Goal: Task Accomplishment & Management: Use online tool/utility

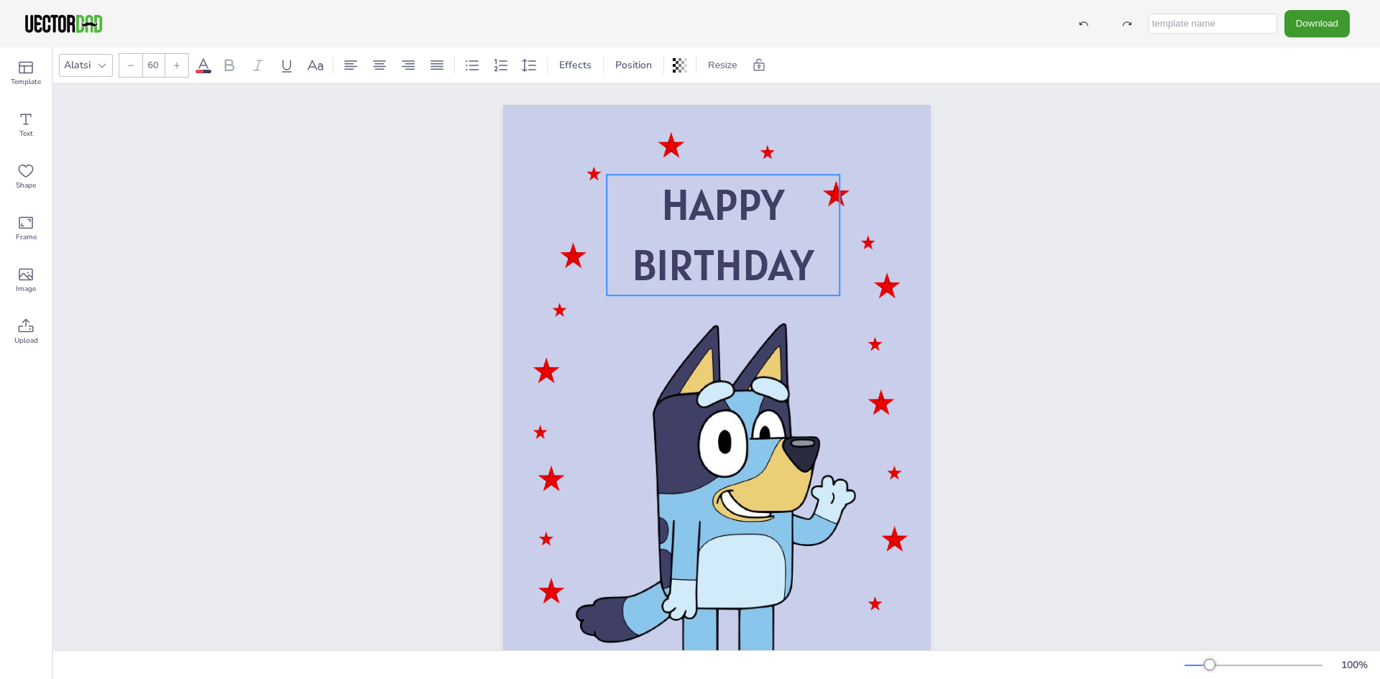
click at [735, 242] on span "BIRTHDAY" at bounding box center [723, 264] width 182 height 55
click at [24, 127] on icon at bounding box center [25, 119] width 17 height 17
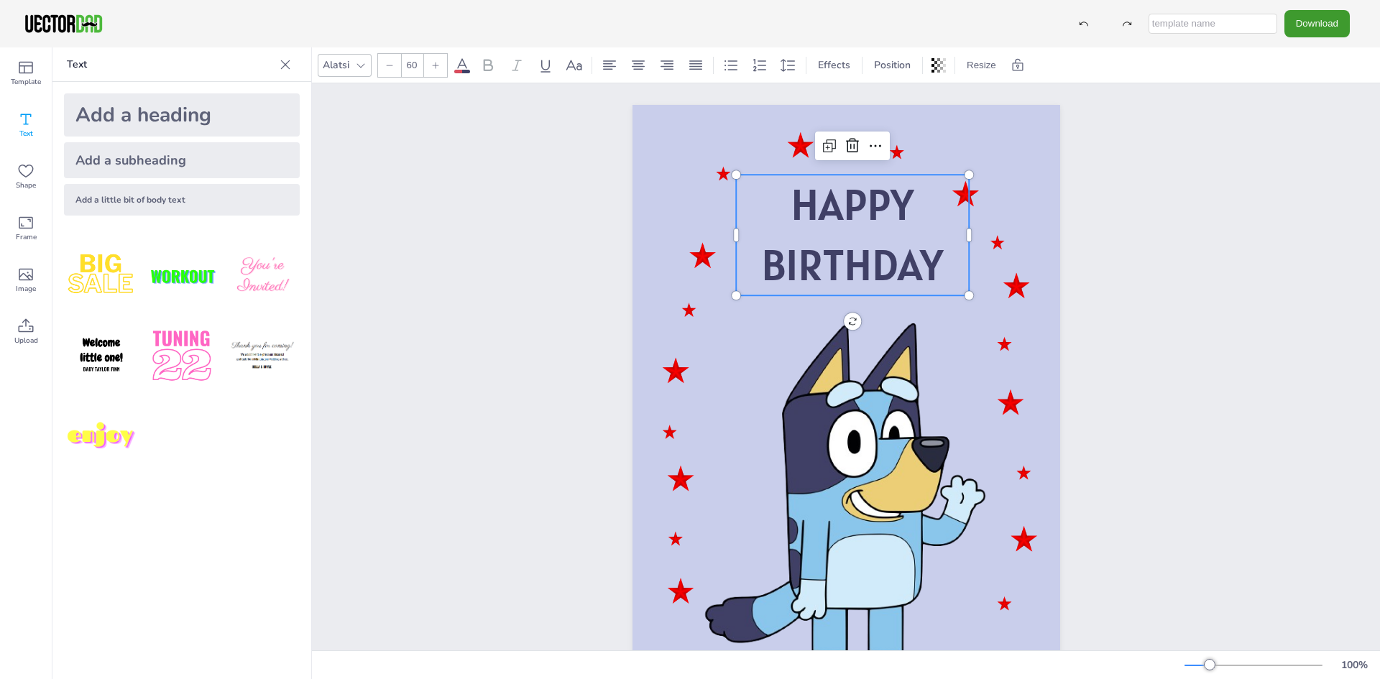
click at [388, 68] on icon at bounding box center [389, 65] width 9 height 9
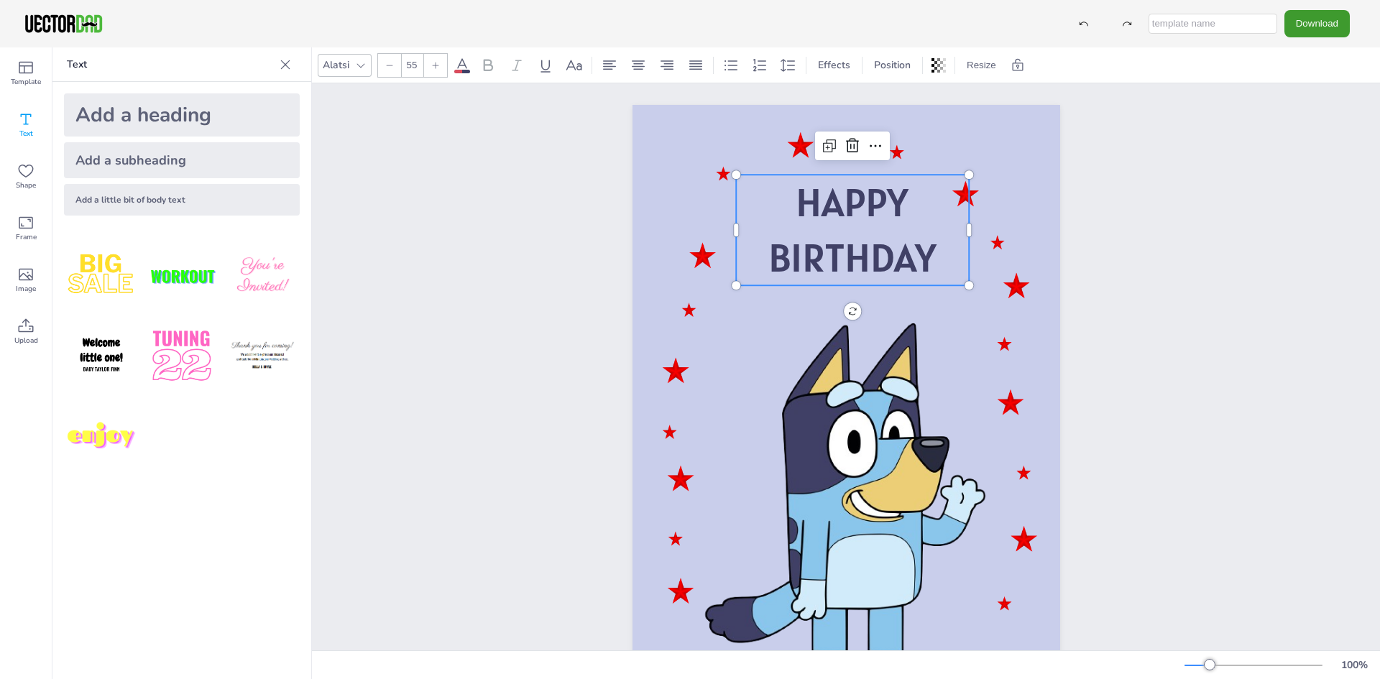
click at [388, 68] on icon at bounding box center [389, 65] width 9 height 9
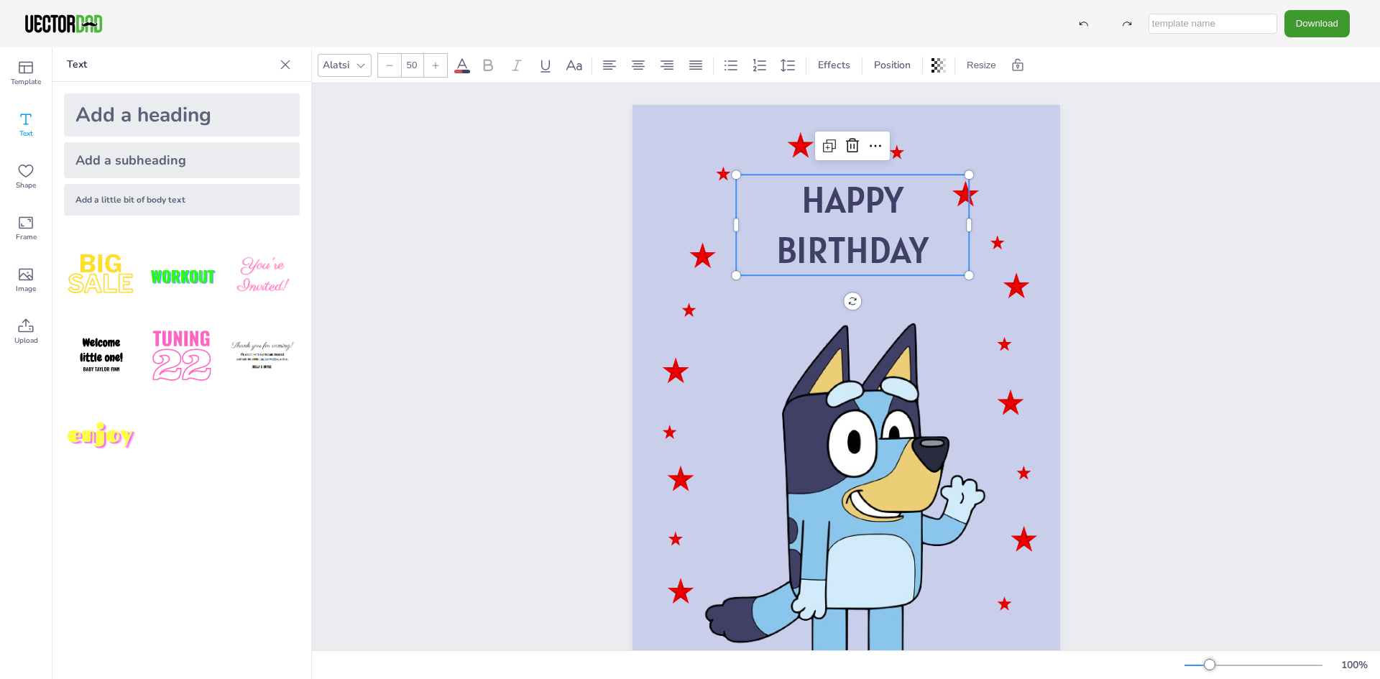
click at [388, 68] on icon at bounding box center [389, 65] width 9 height 9
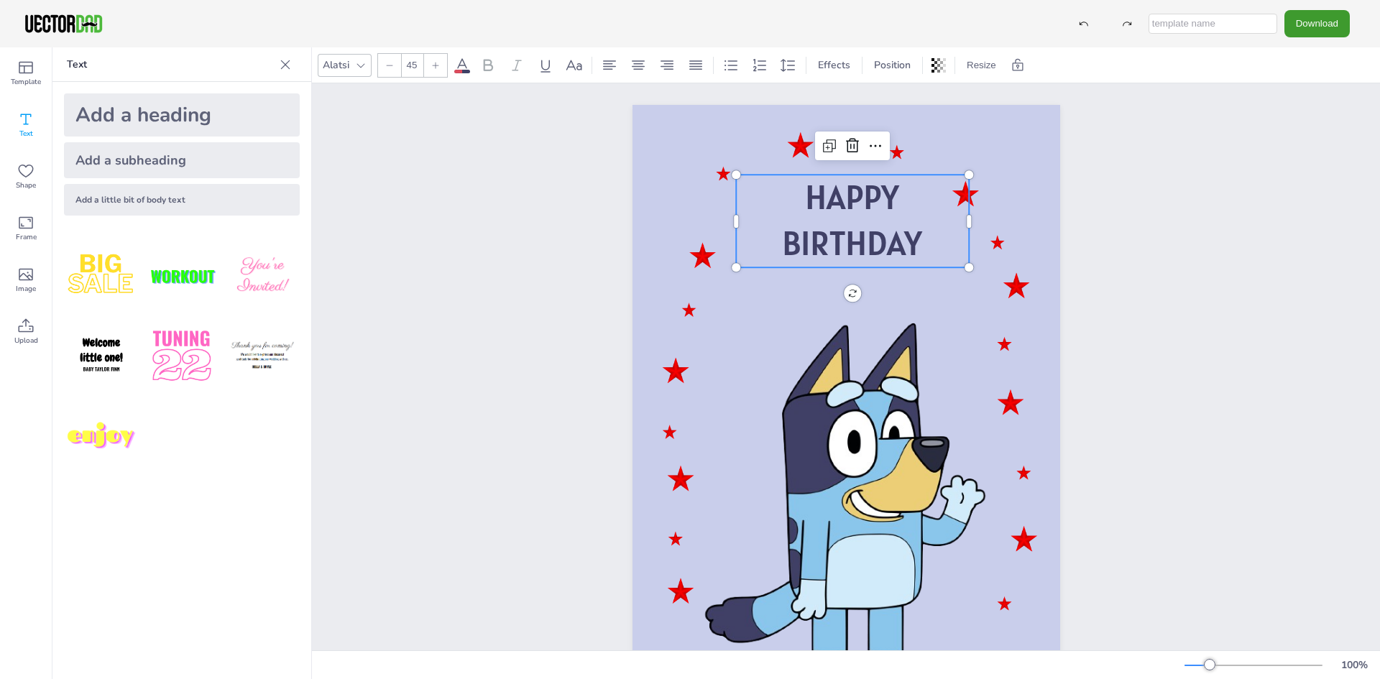
click at [388, 68] on icon at bounding box center [389, 65] width 9 height 9
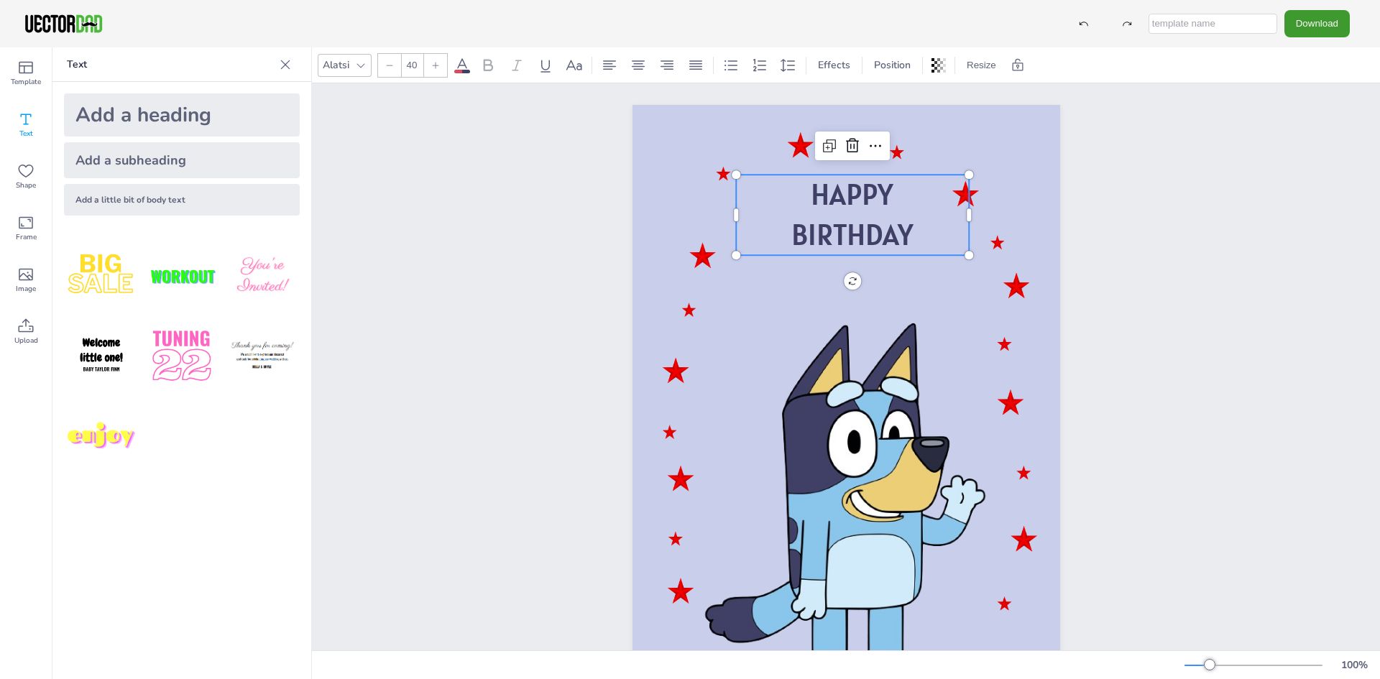
click at [388, 68] on icon at bounding box center [389, 65] width 9 height 9
click at [352, 64] on div at bounding box center [360, 65] width 17 height 17
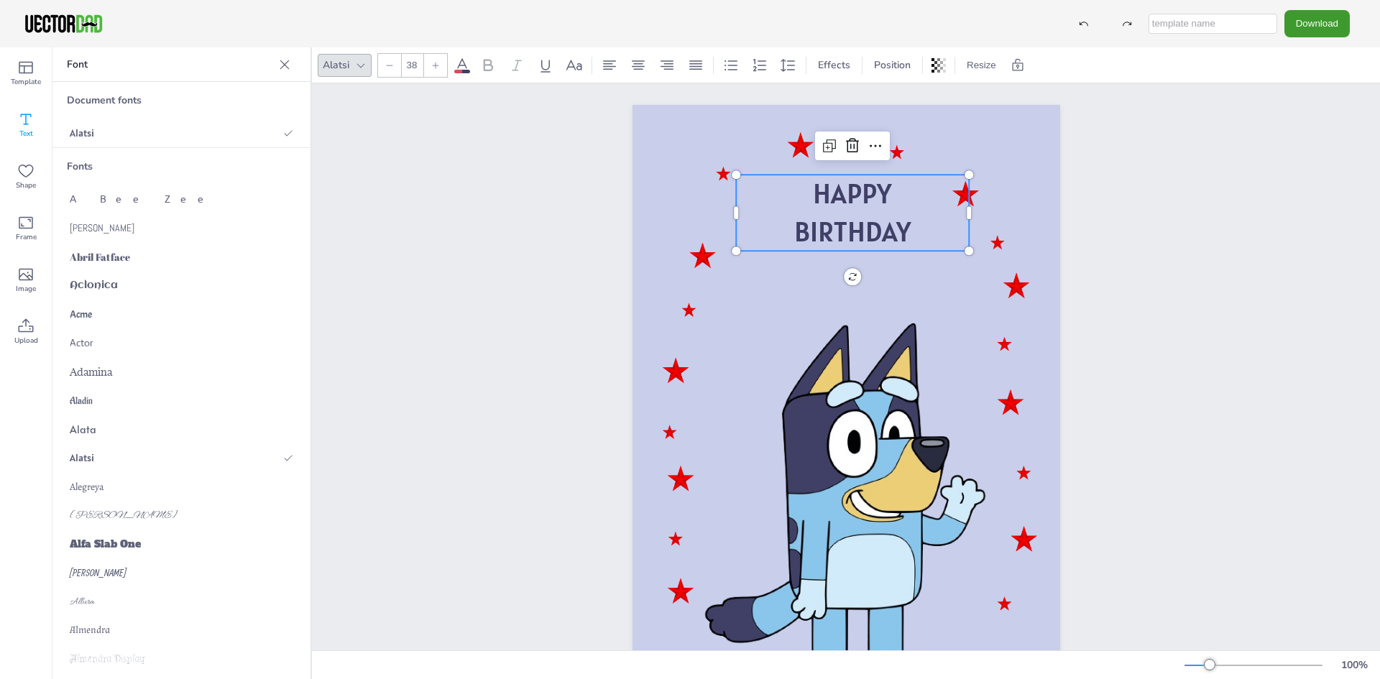
click at [360, 65] on icon at bounding box center [360, 65] width 11 height 11
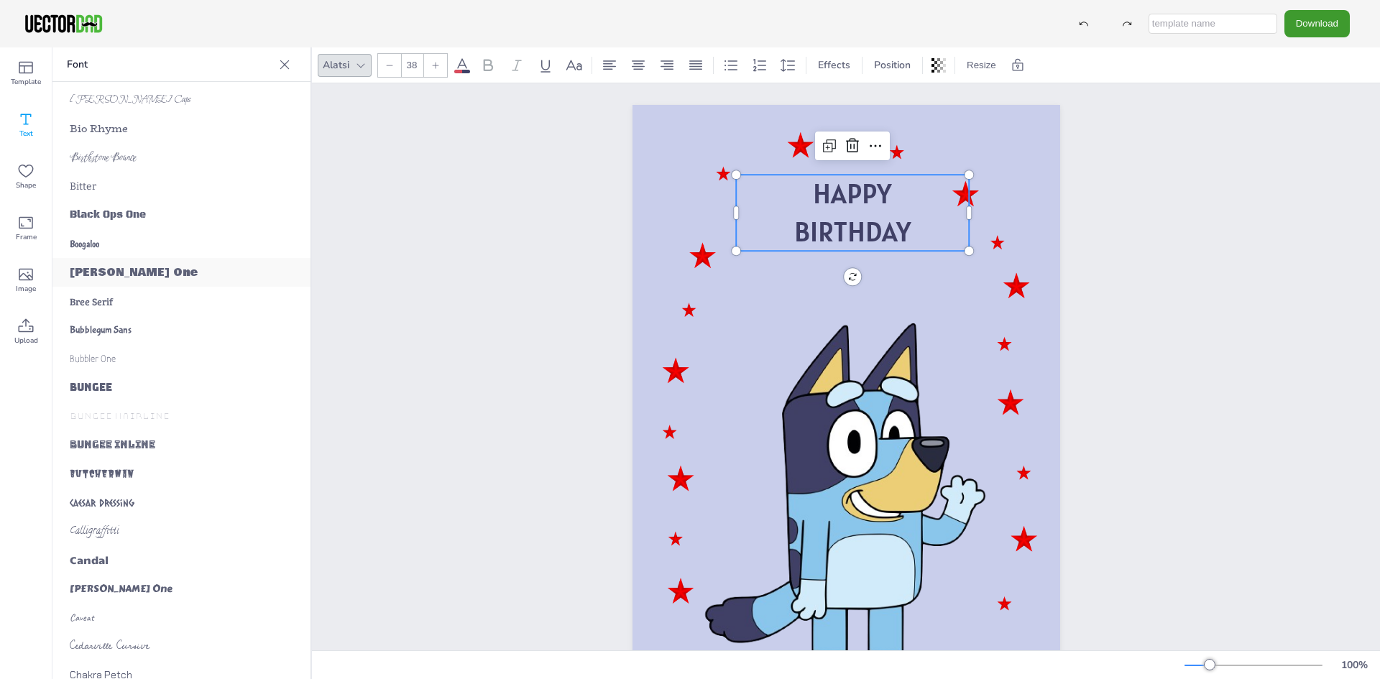
scroll to position [1653, 0]
click at [123, 328] on span "Bubblegum Sans" at bounding box center [101, 328] width 62 height 11
click at [925, 229] on p "BIRTHDAY" at bounding box center [852, 232] width 233 height 38
click at [867, 144] on icon at bounding box center [875, 145] width 17 height 17
click at [780, 215] on p "BIRTHDAY" at bounding box center [852, 232] width 233 height 38
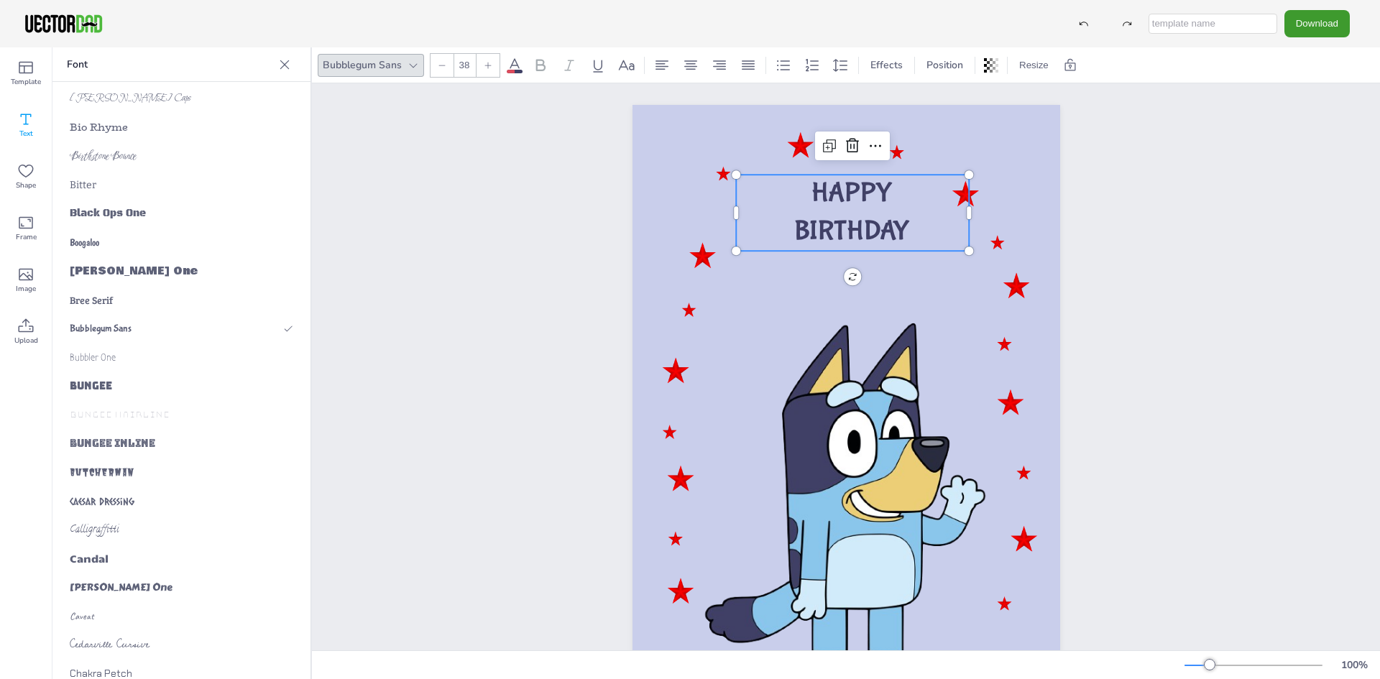
click at [908, 225] on p "BIRTHDAY" at bounding box center [852, 232] width 233 height 38
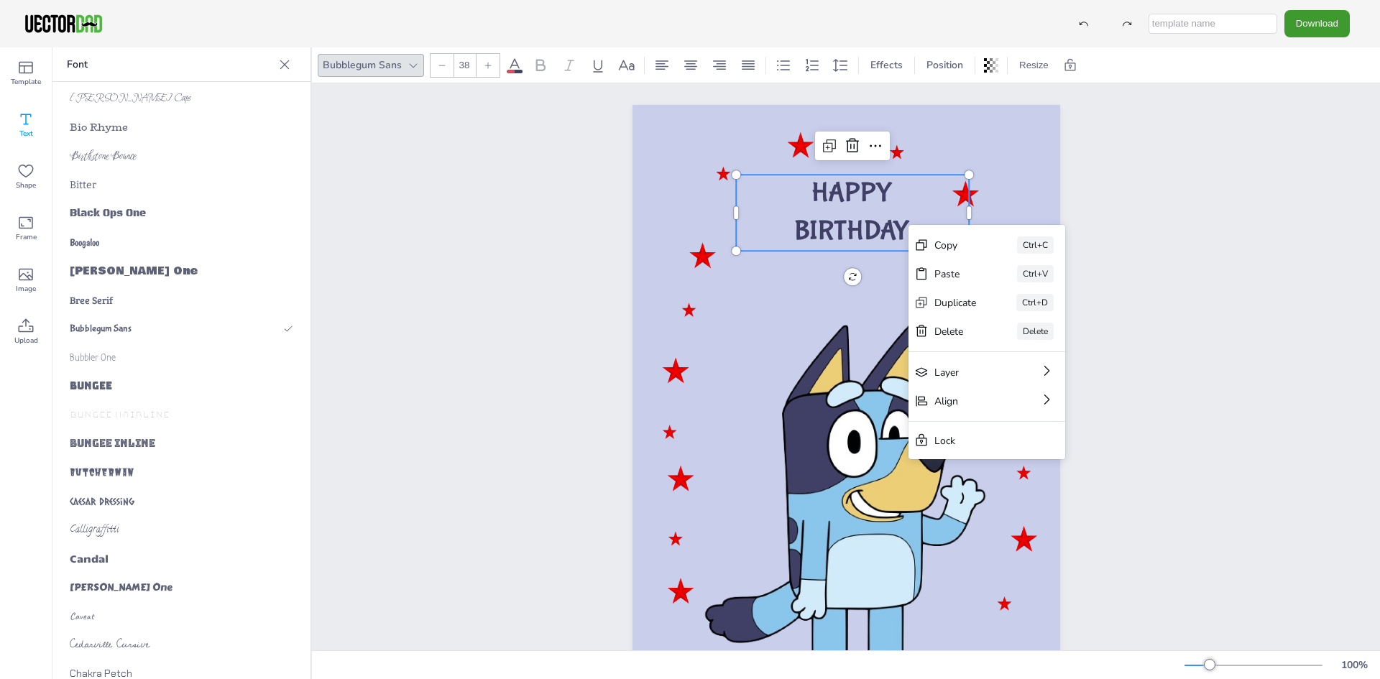
click at [908, 225] on p "BIRTHDAY" at bounding box center [852, 232] width 233 height 38
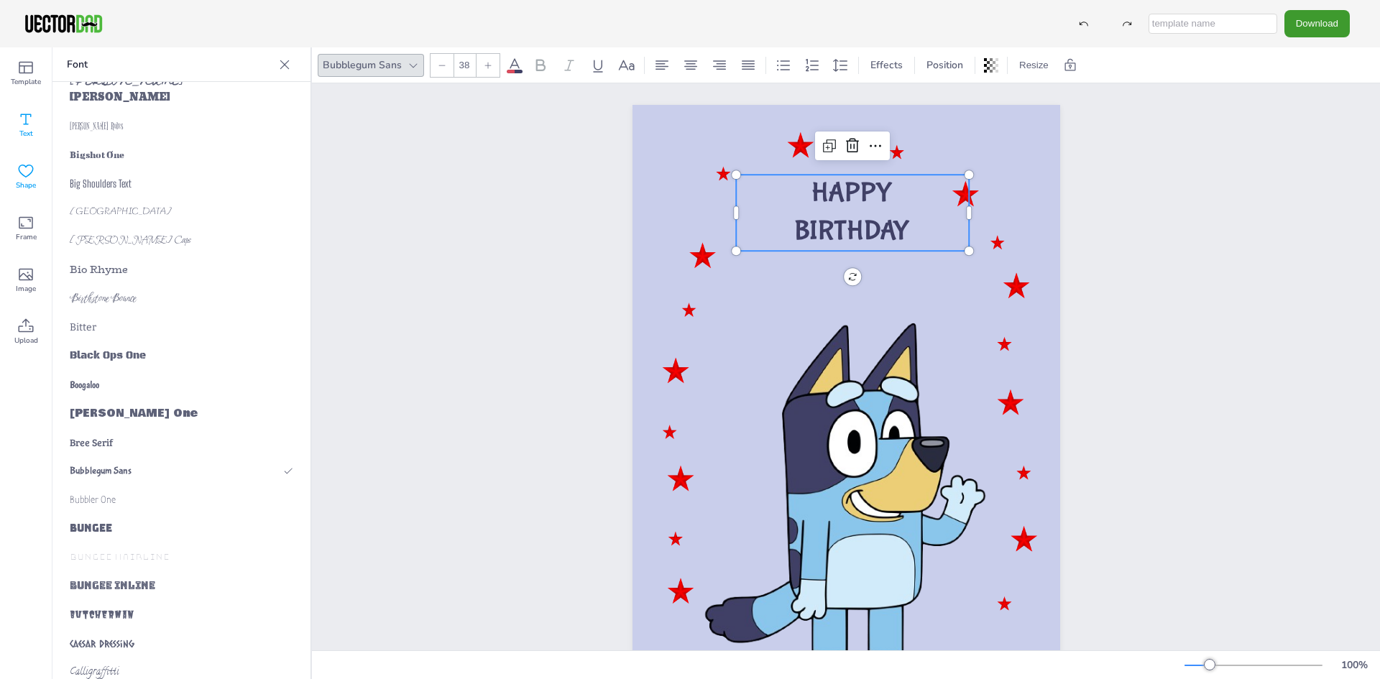
scroll to position [1509, 0]
click at [32, 177] on icon at bounding box center [25, 170] width 17 height 17
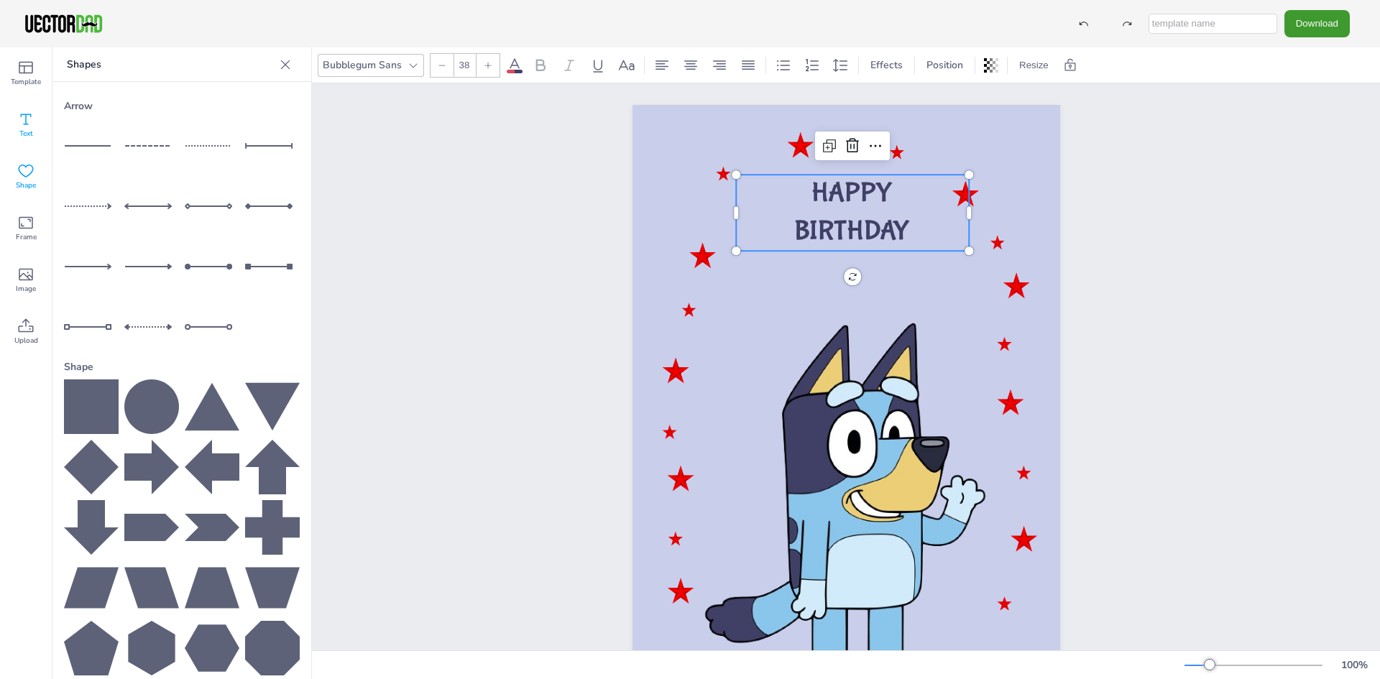
click at [24, 127] on icon at bounding box center [25, 119] width 17 height 17
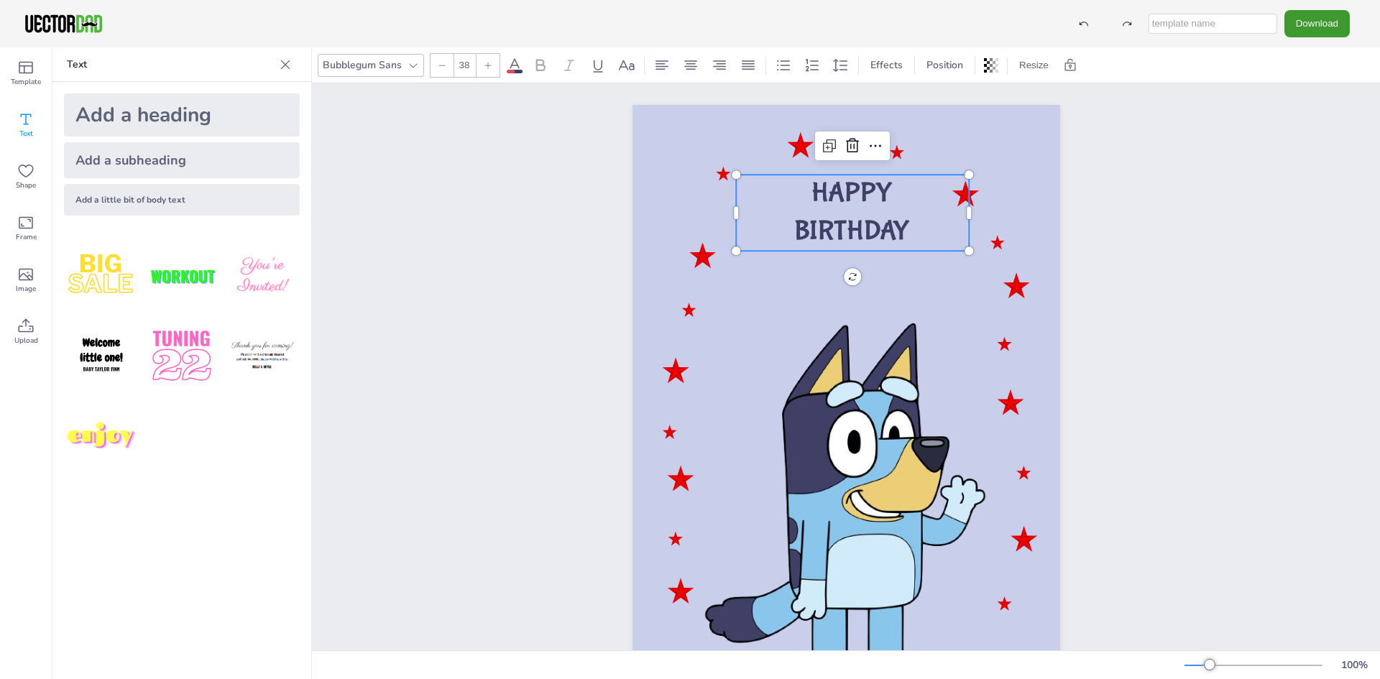
click at [907, 213] on p "BIRTHDAY" at bounding box center [852, 232] width 233 height 38
click at [32, 119] on icon at bounding box center [25, 119] width 17 height 17
click at [173, 199] on div "Add a little bit of body text" at bounding box center [182, 200] width 236 height 32
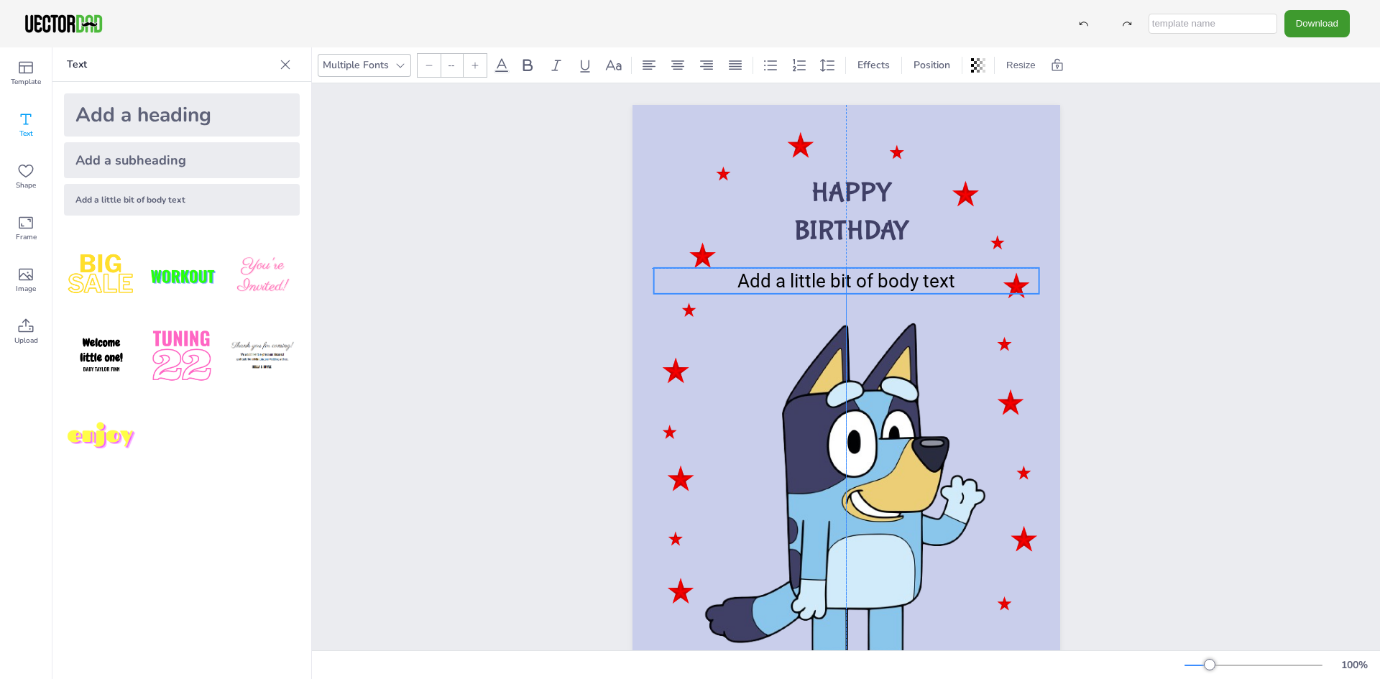
drag, startPoint x: 995, startPoint y: 394, endPoint x: 994, endPoint y: 268, distance: 126.5
click at [994, 268] on p "Add a little bit of body text" at bounding box center [845, 281] width 385 height 26
click at [942, 279] on span "Add a little bit of body text" at bounding box center [846, 281] width 218 height 22
click at [864, 239] on icon at bounding box center [868, 239] width 11 height 2
click at [797, 277] on span "Add a little bit of body text" at bounding box center [846, 281] width 218 height 22
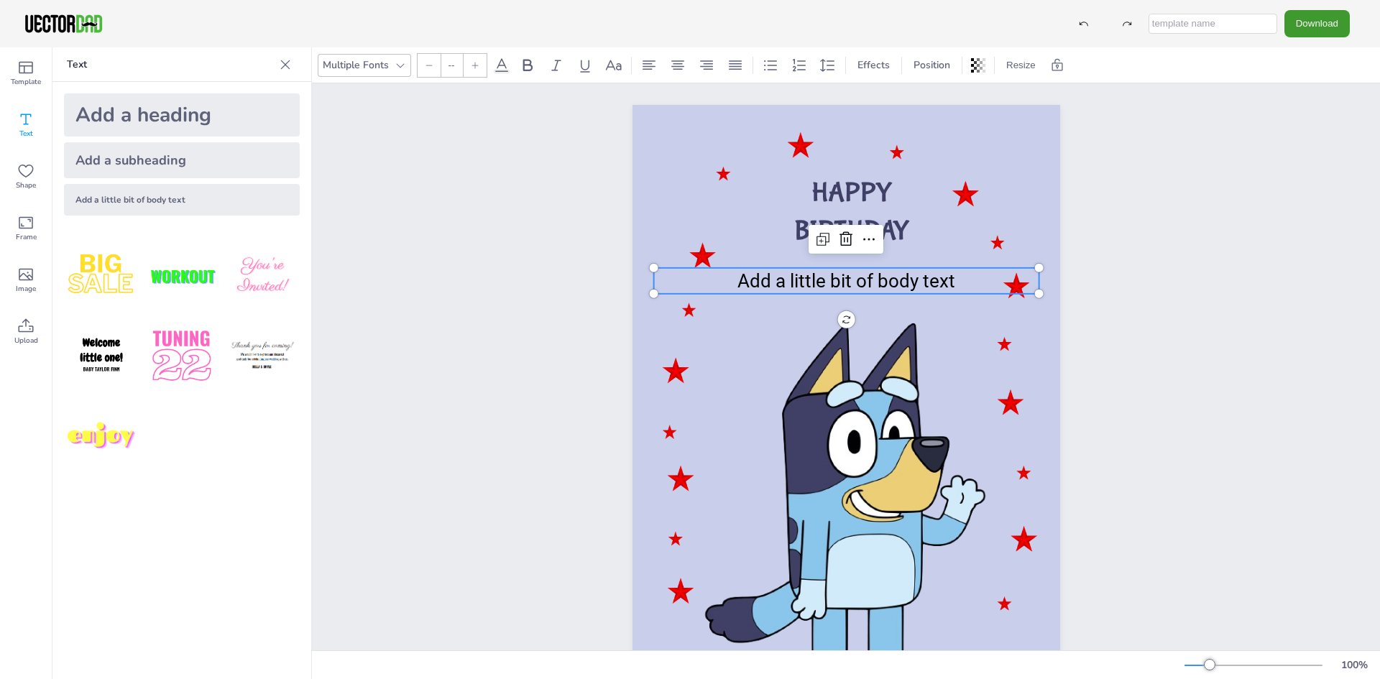
click at [24, 119] on icon at bounding box center [25, 119] width 17 height 17
click at [818, 275] on span "Add a little bit of body text" at bounding box center [846, 281] width 218 height 22
click at [789, 278] on span "Add a little bit of body text" at bounding box center [846, 281] width 218 height 22
type input "26"
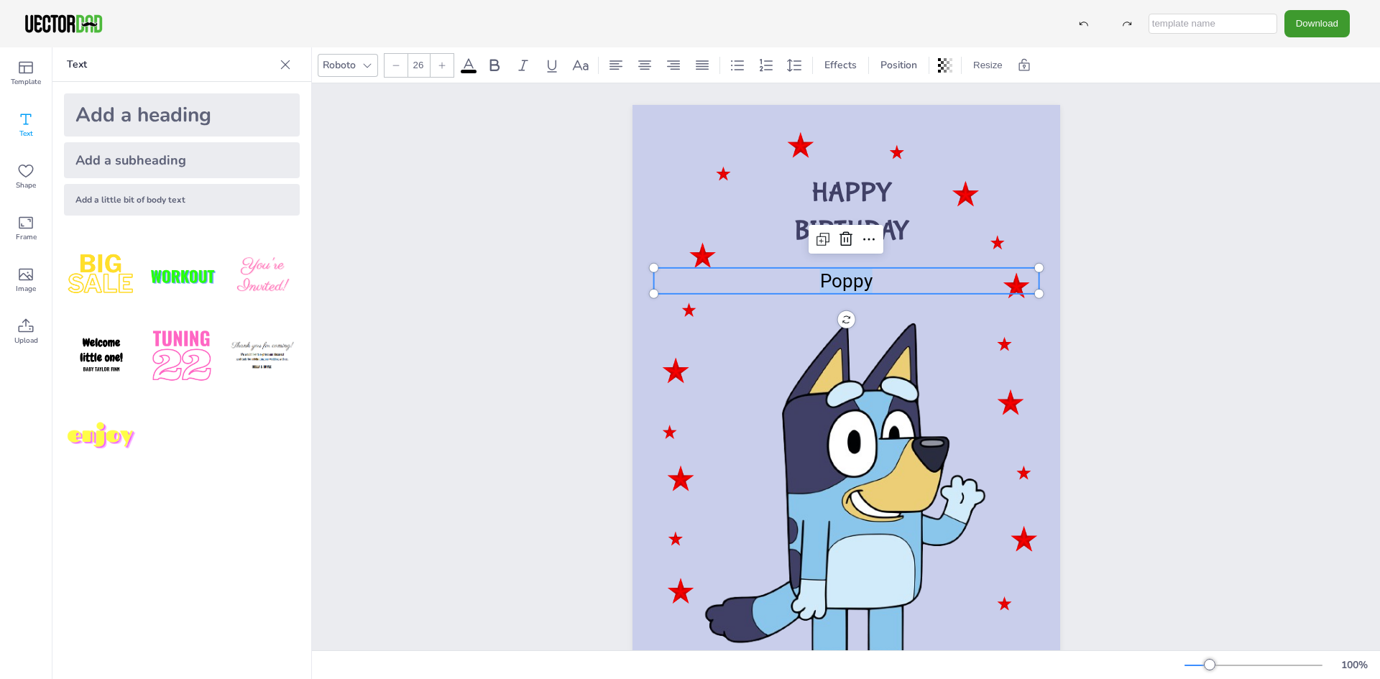
drag, startPoint x: 807, startPoint y: 278, endPoint x: 877, endPoint y: 280, distance: 69.7
click at [877, 280] on p "Poppy" at bounding box center [845, 281] width 385 height 26
click at [29, 122] on icon at bounding box center [25, 119] width 17 height 17
click at [366, 67] on icon at bounding box center [366, 65] width 11 height 11
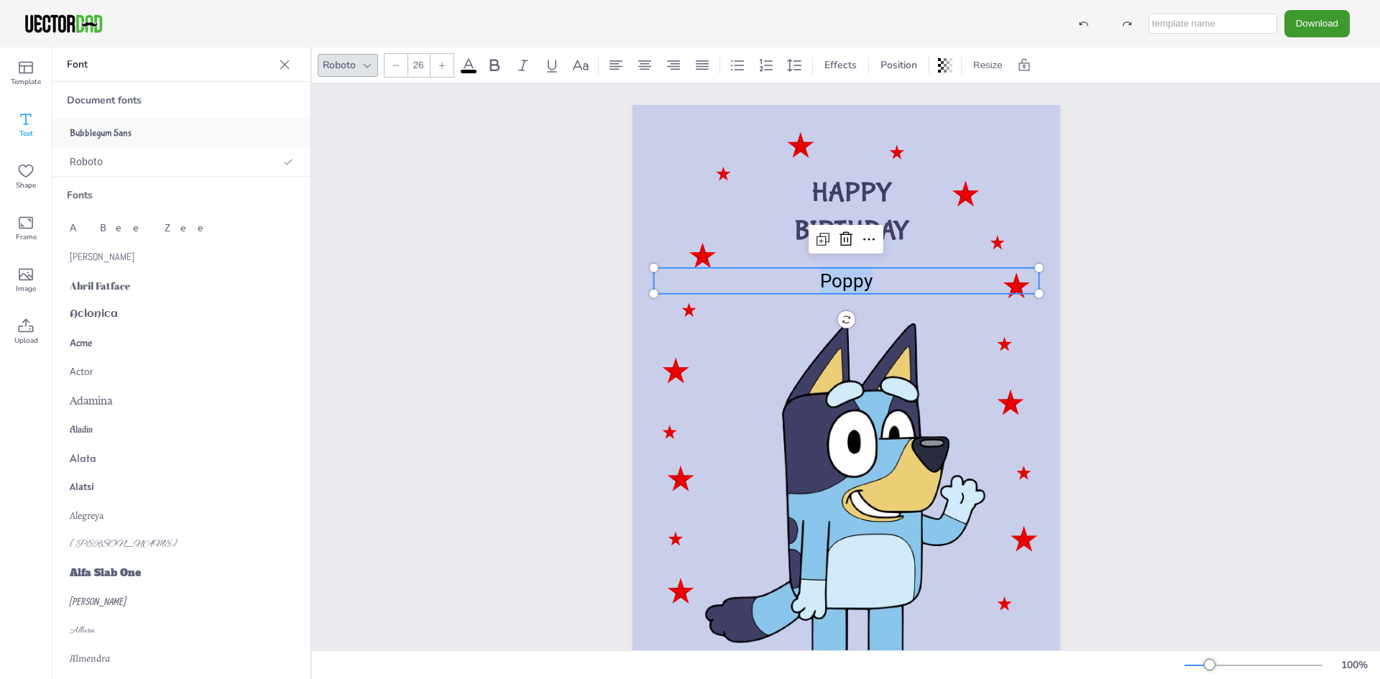
click at [128, 133] on span "Bubblegum Sans" at bounding box center [101, 132] width 62 height 11
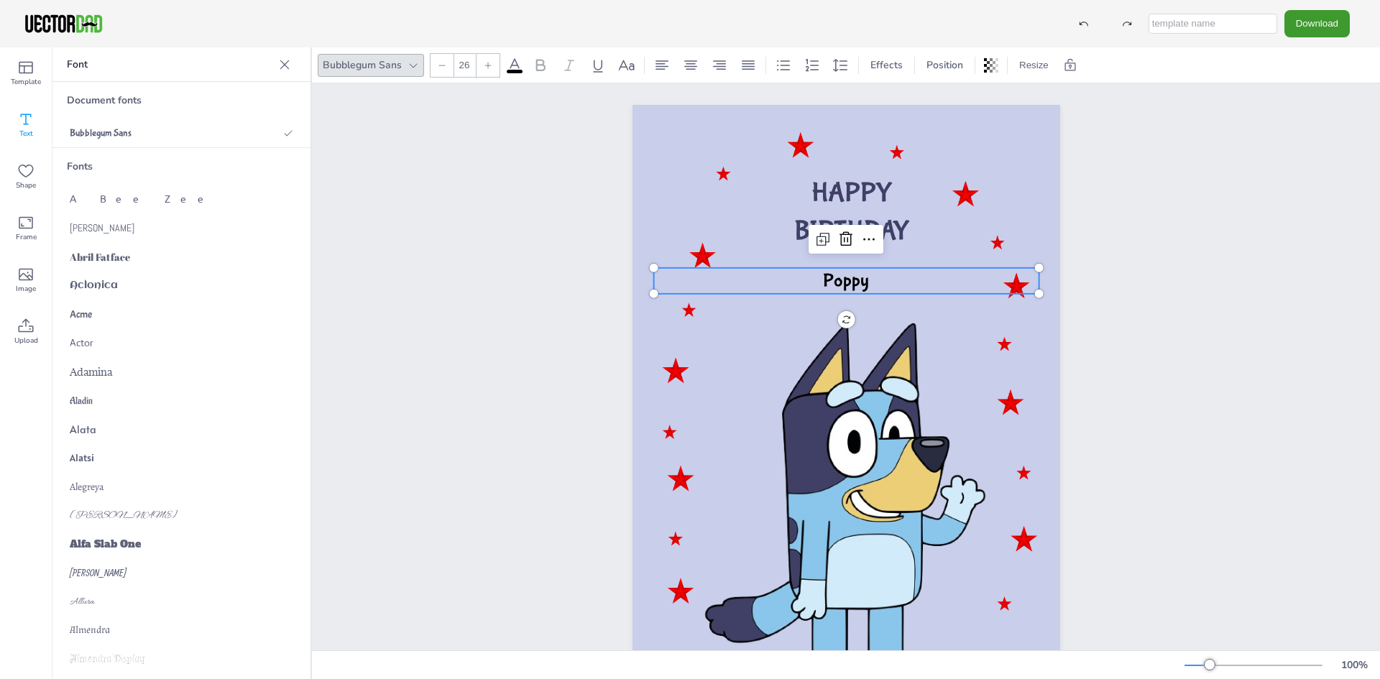
click at [488, 66] on icon at bounding box center [488, 65] width 9 height 9
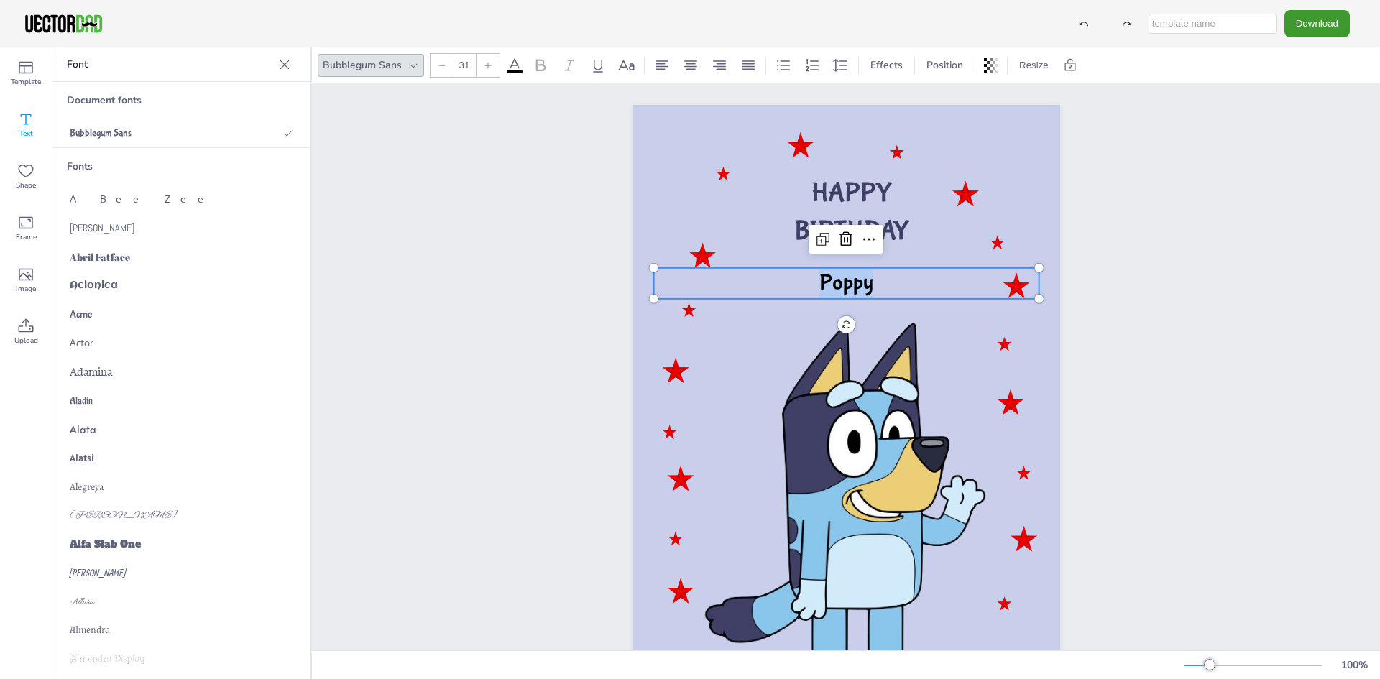
click at [488, 66] on icon at bounding box center [488, 65] width 9 height 9
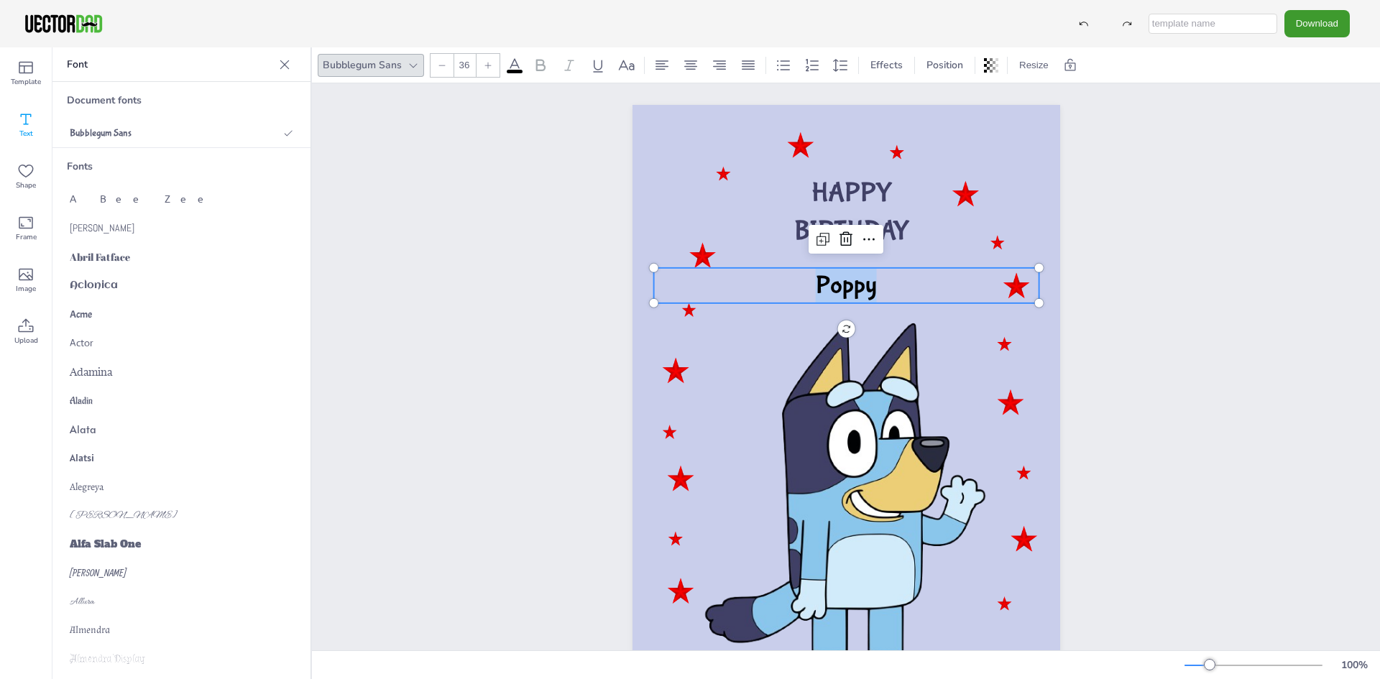
click at [488, 66] on icon at bounding box center [488, 65] width 9 height 9
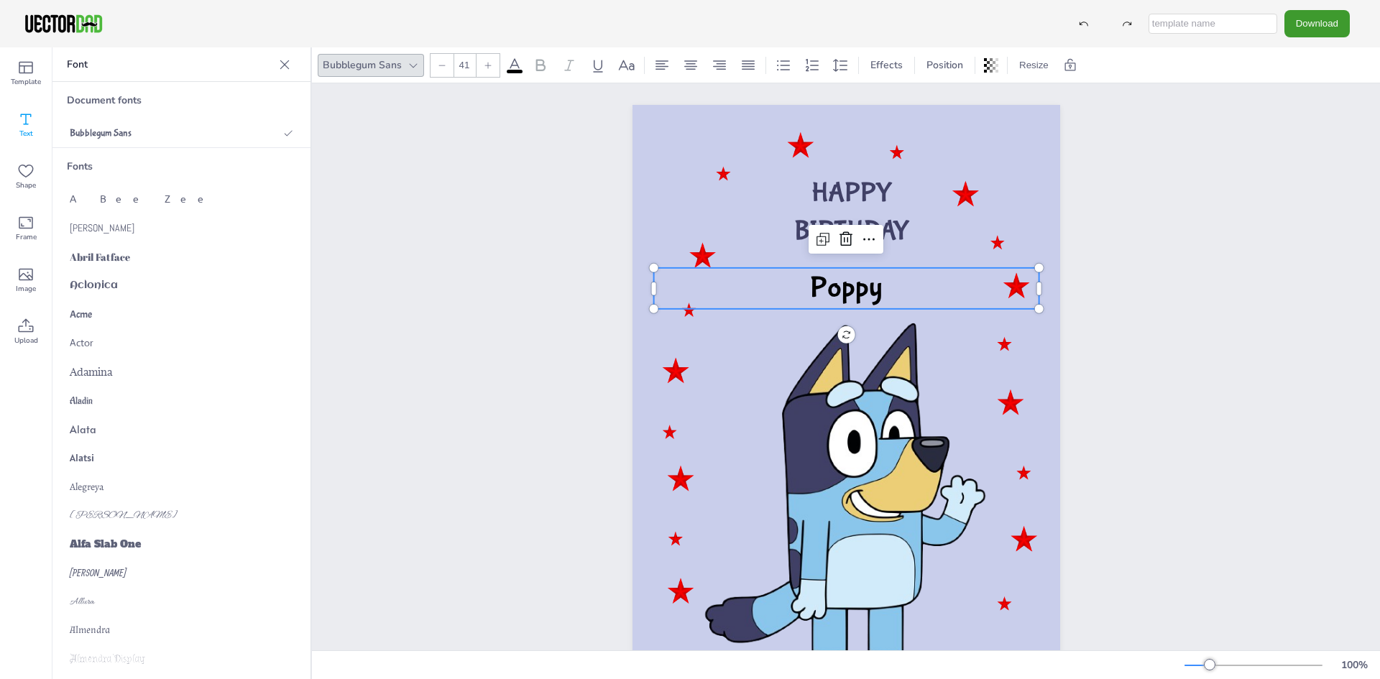
click at [488, 66] on icon at bounding box center [488, 65] width 9 height 9
type input "45"
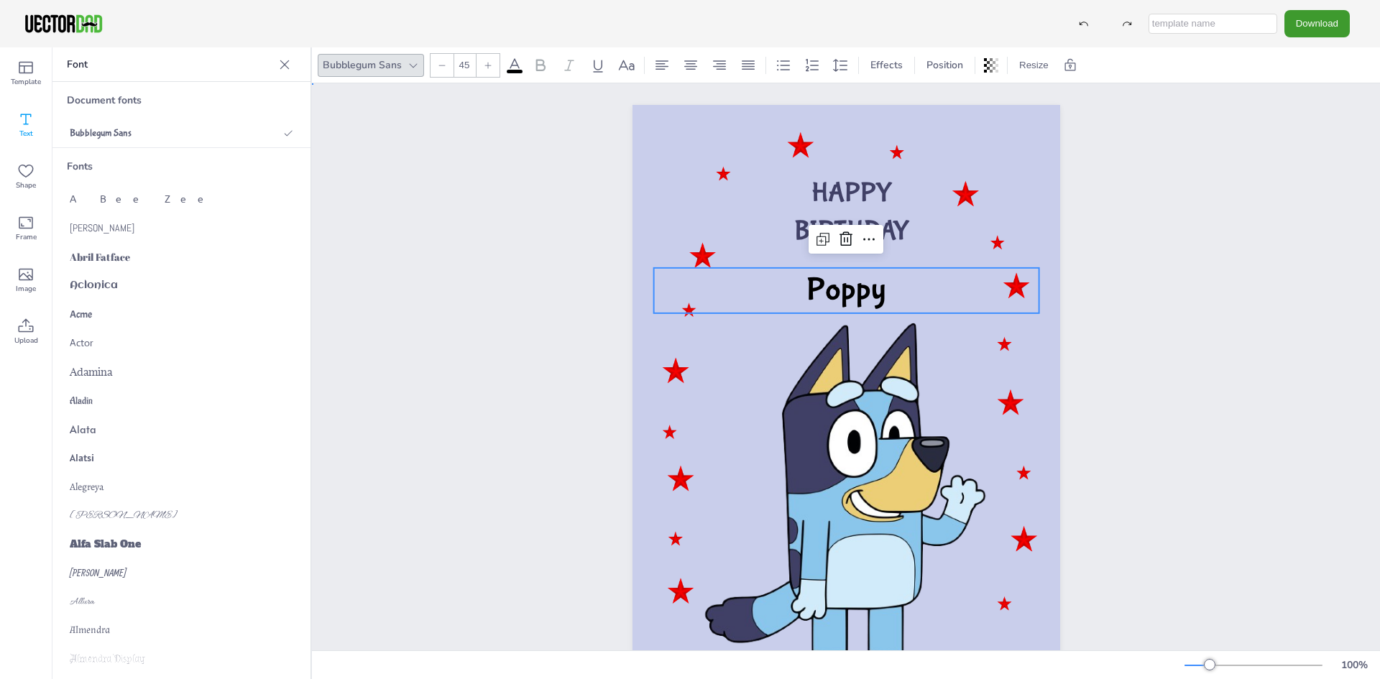
click at [1257, 183] on div "HAPPY BIRTHDAY Poppy Poppy" at bounding box center [846, 407] width 1068 height 648
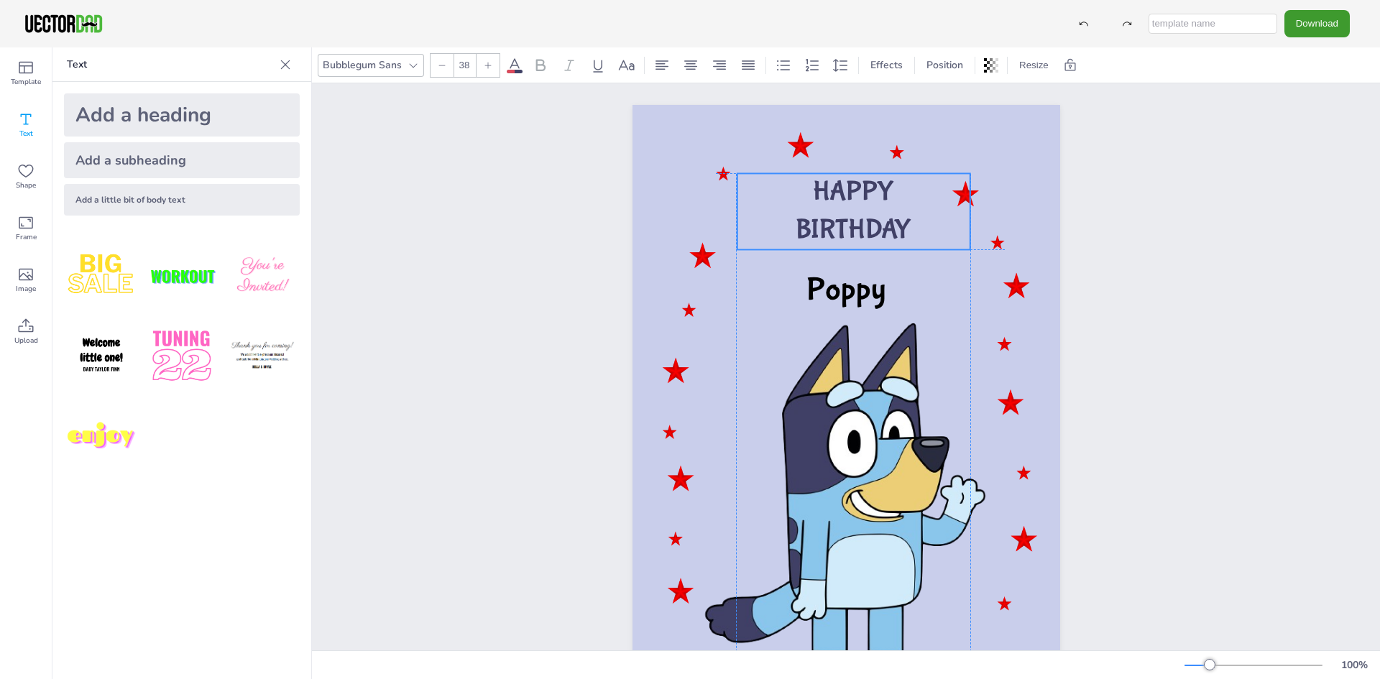
click at [823, 223] on span "BIRTHDAY" at bounding box center [853, 231] width 116 height 32
click at [514, 63] on icon at bounding box center [514, 65] width 17 height 17
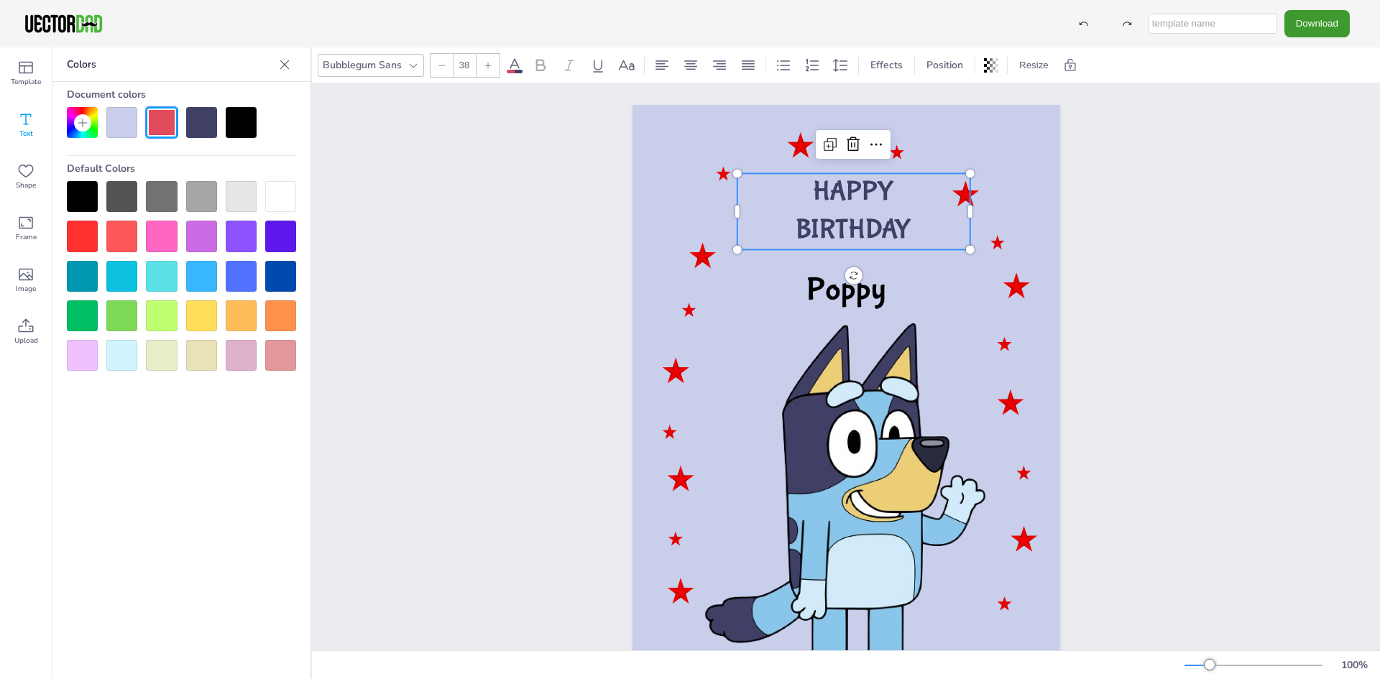
click at [274, 234] on div at bounding box center [280, 236] width 31 height 31
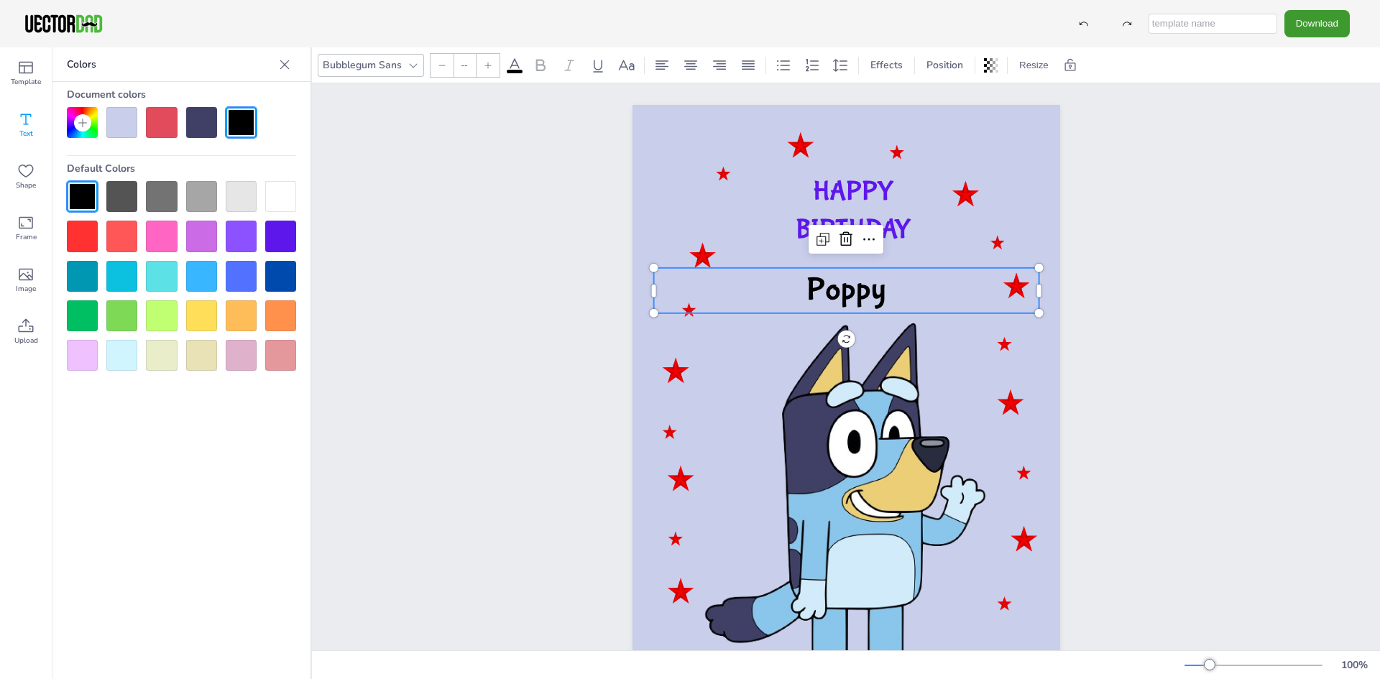
type input "45"
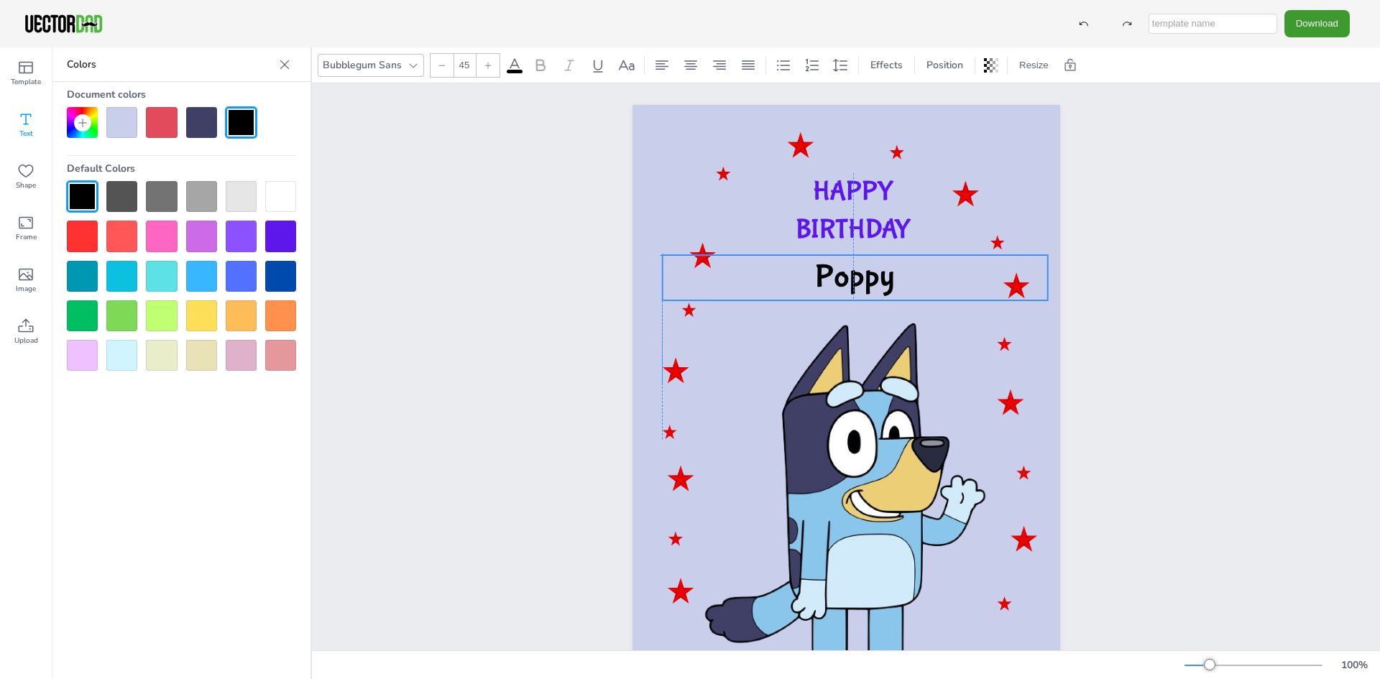
drag, startPoint x: 798, startPoint y: 291, endPoint x: 804, endPoint y: 277, distance: 15.8
click at [804, 277] on p "Poppy" at bounding box center [854, 277] width 385 height 45
click at [239, 232] on div at bounding box center [241, 236] width 31 height 31
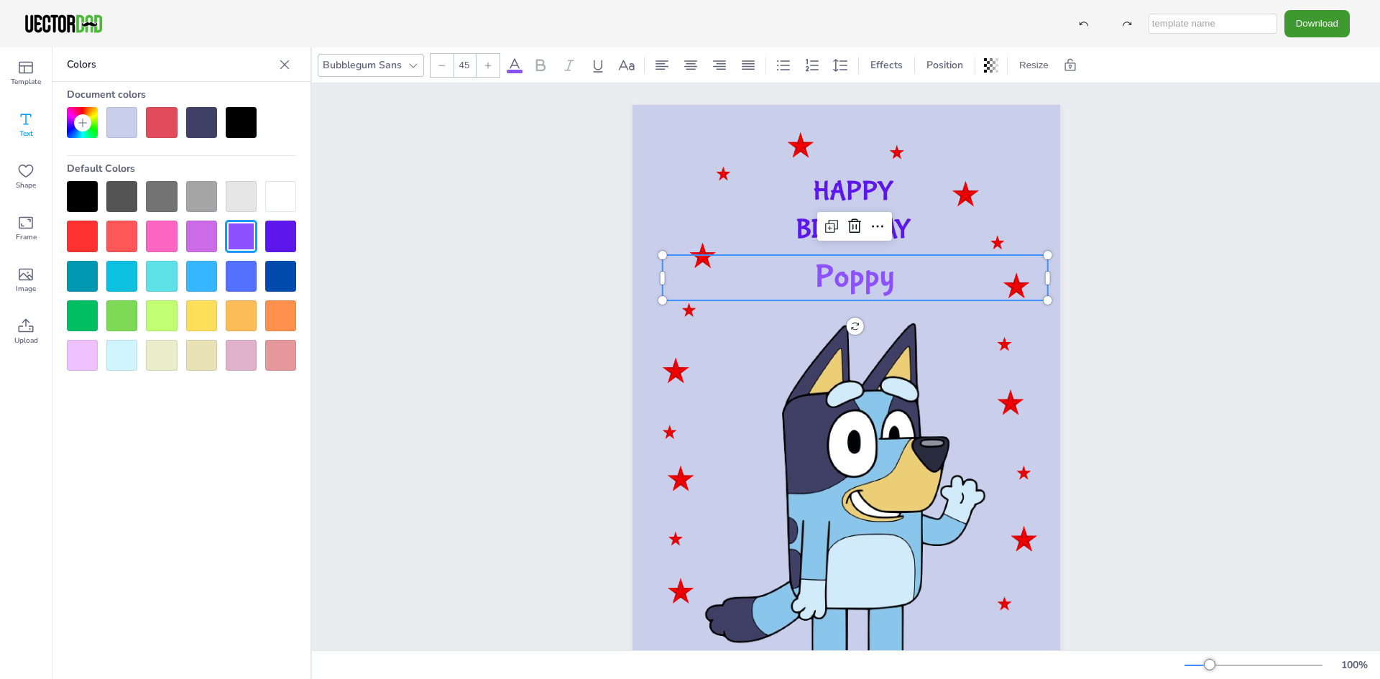
click at [272, 235] on div at bounding box center [280, 236] width 31 height 31
click at [1196, 310] on div "HAPPY BIRTHDAY Poppy" at bounding box center [846, 407] width 1068 height 648
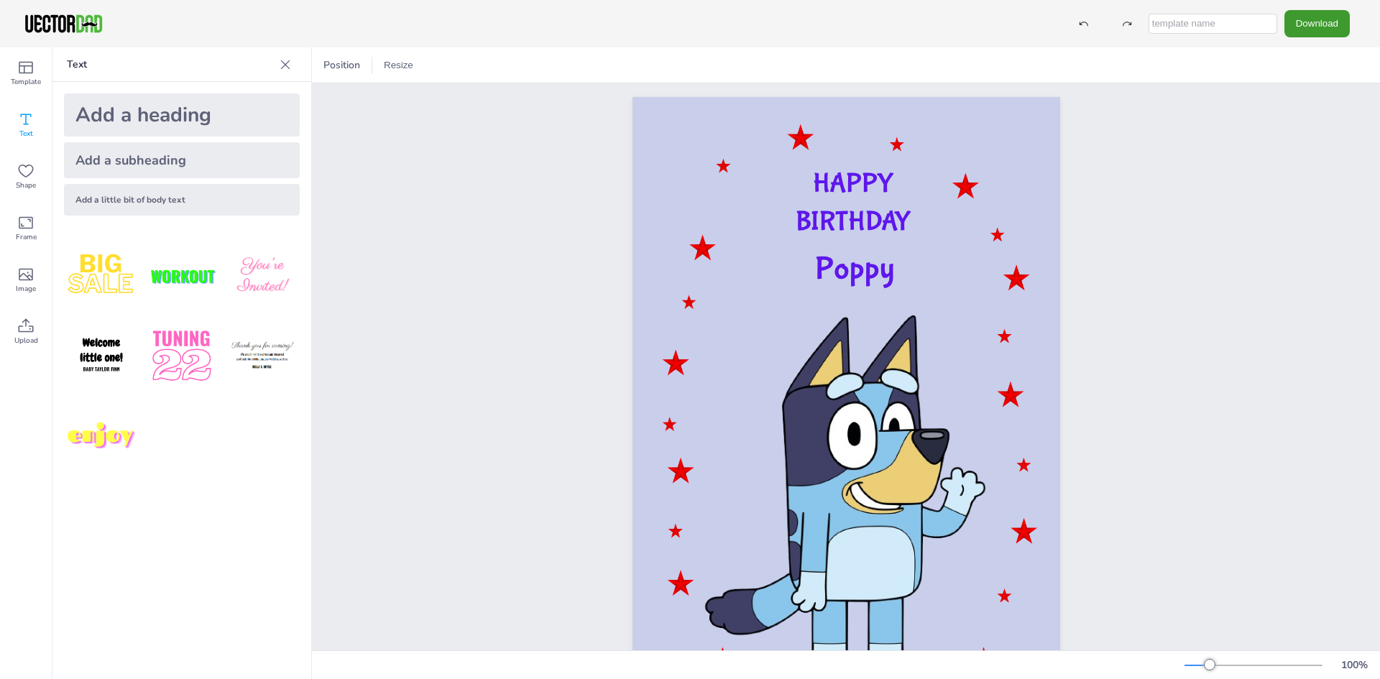
scroll to position [0, 0]
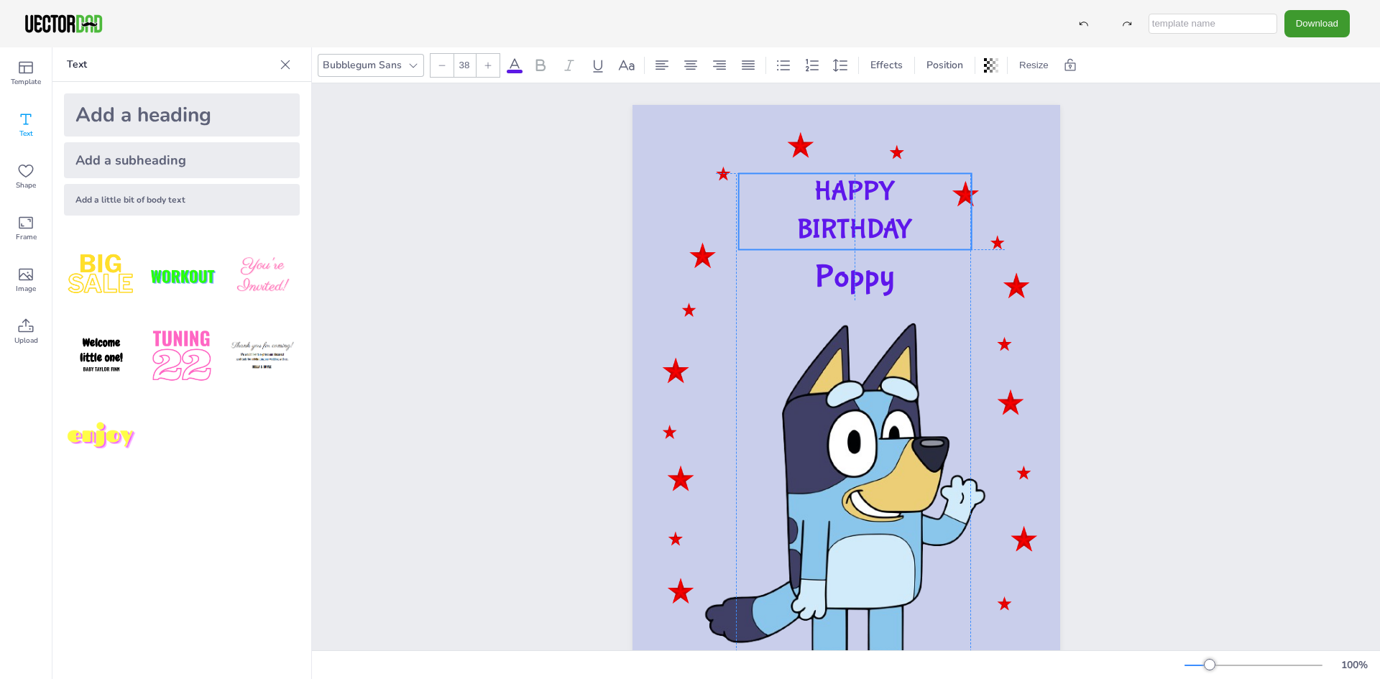
click at [803, 188] on p "HAPPY" at bounding box center [854, 192] width 233 height 38
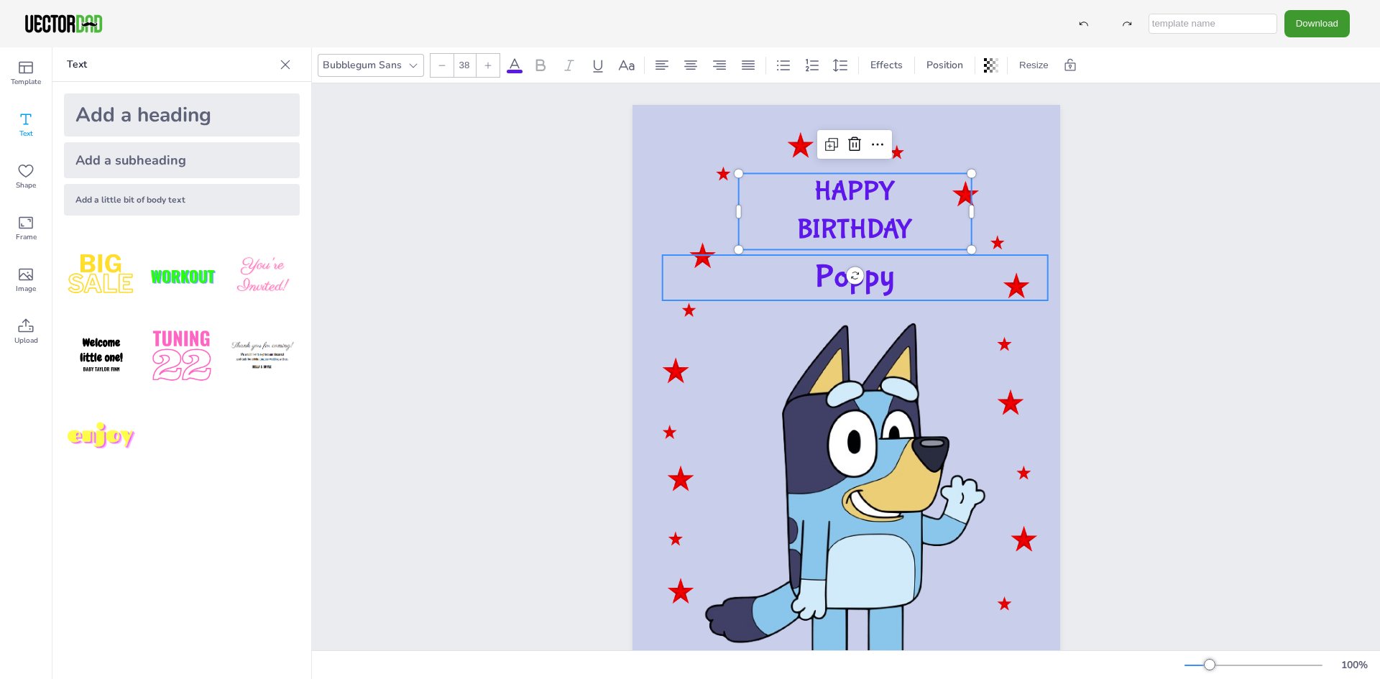
type input "45"
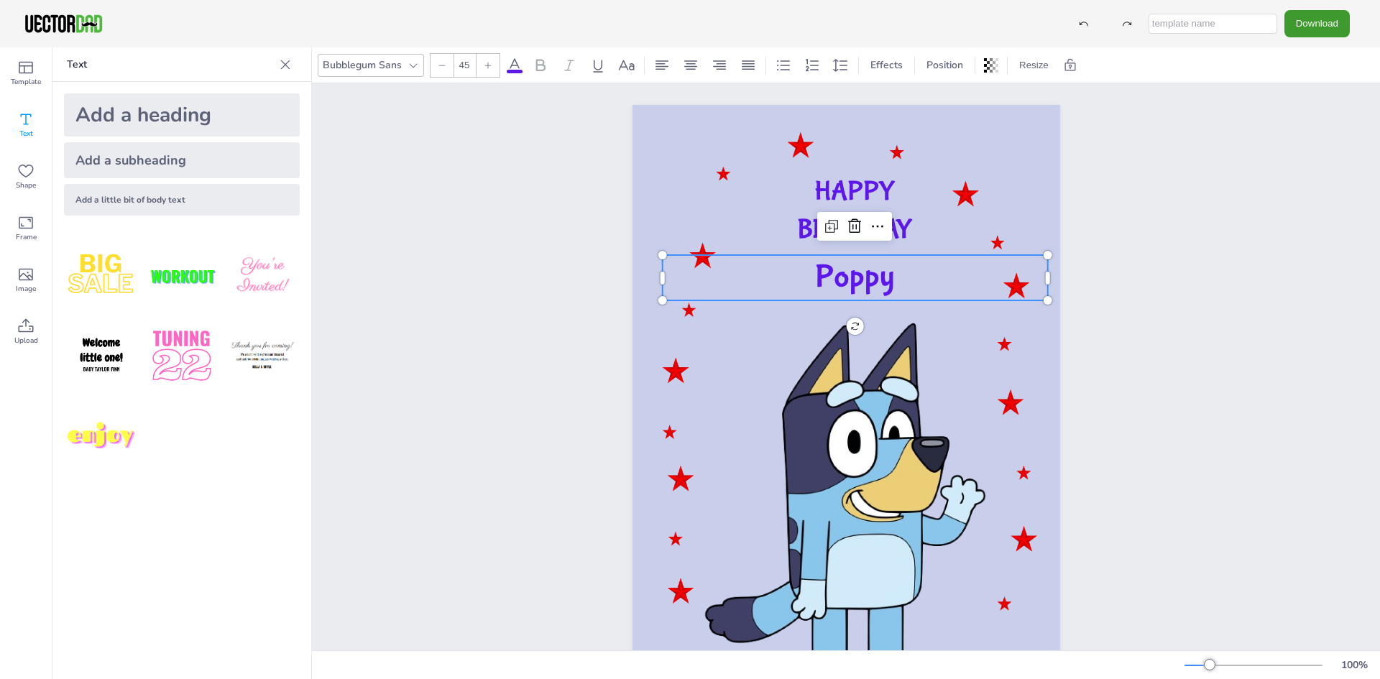
click at [816, 277] on span "Poppy" at bounding box center [855, 277] width 80 height 37
click at [882, 284] on span "Poppy" at bounding box center [855, 277] width 80 height 37
click at [554, 206] on div "HAPPY BIRTHDAY Poppy" at bounding box center [846, 407] width 1068 height 648
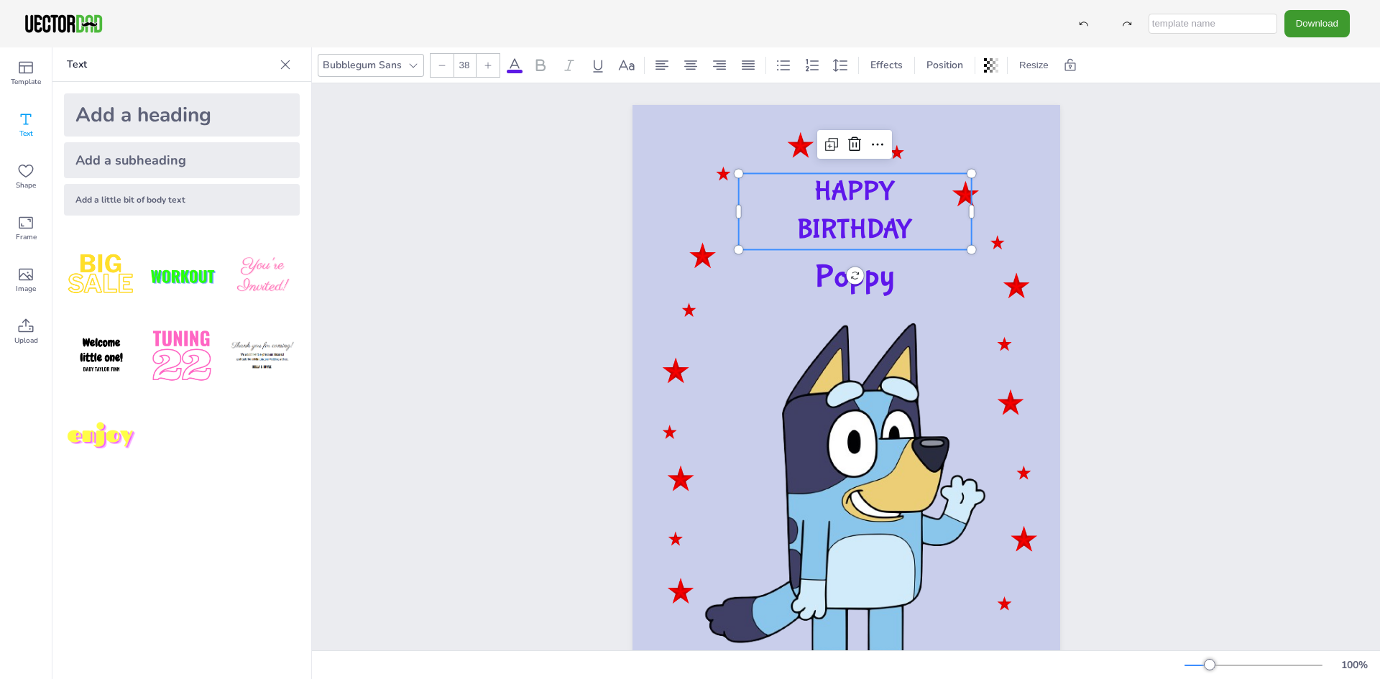
click at [839, 189] on span "HAPPY" at bounding box center [854, 192] width 81 height 32
click at [445, 256] on div "HAPPY BIRTHDAY Poppy" at bounding box center [846, 407] width 1068 height 648
click at [780, 193] on p "HAPPY" at bounding box center [854, 192] width 233 height 38
click at [486, 65] on icon at bounding box center [488, 65] width 9 height 9
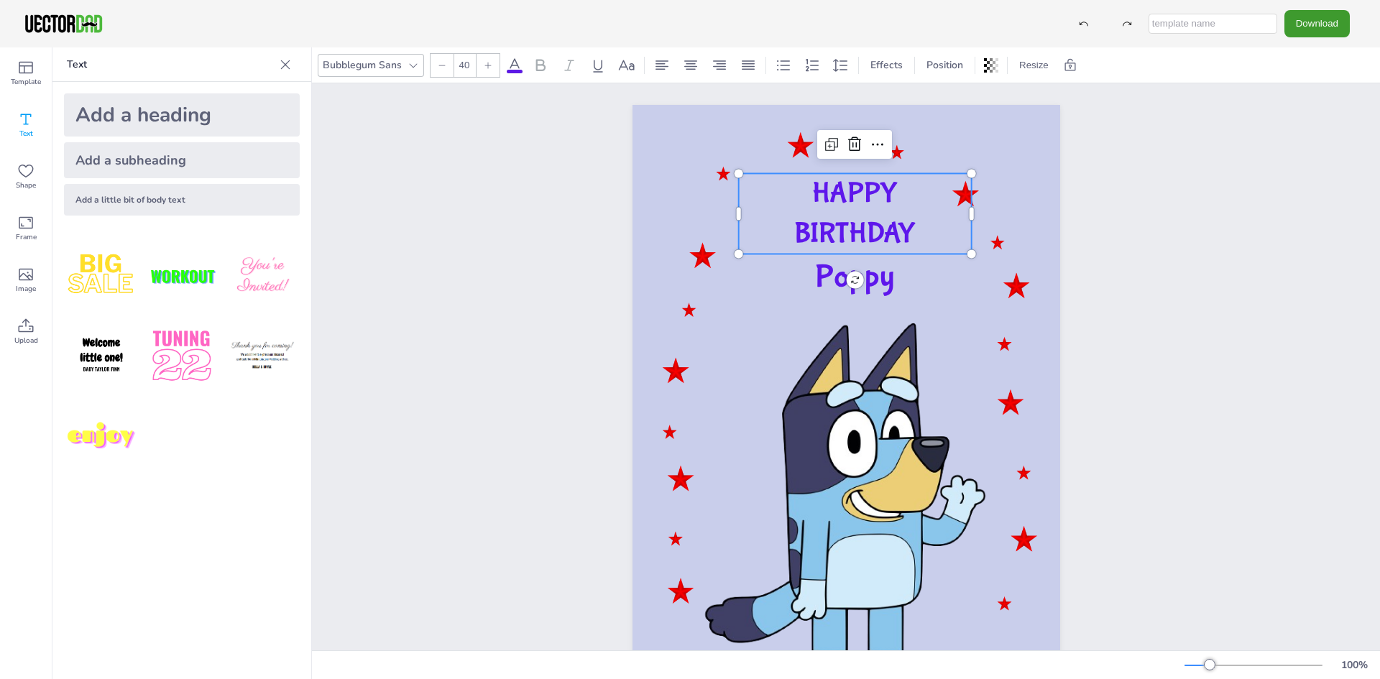
click at [486, 65] on icon at bounding box center [488, 65] width 9 height 9
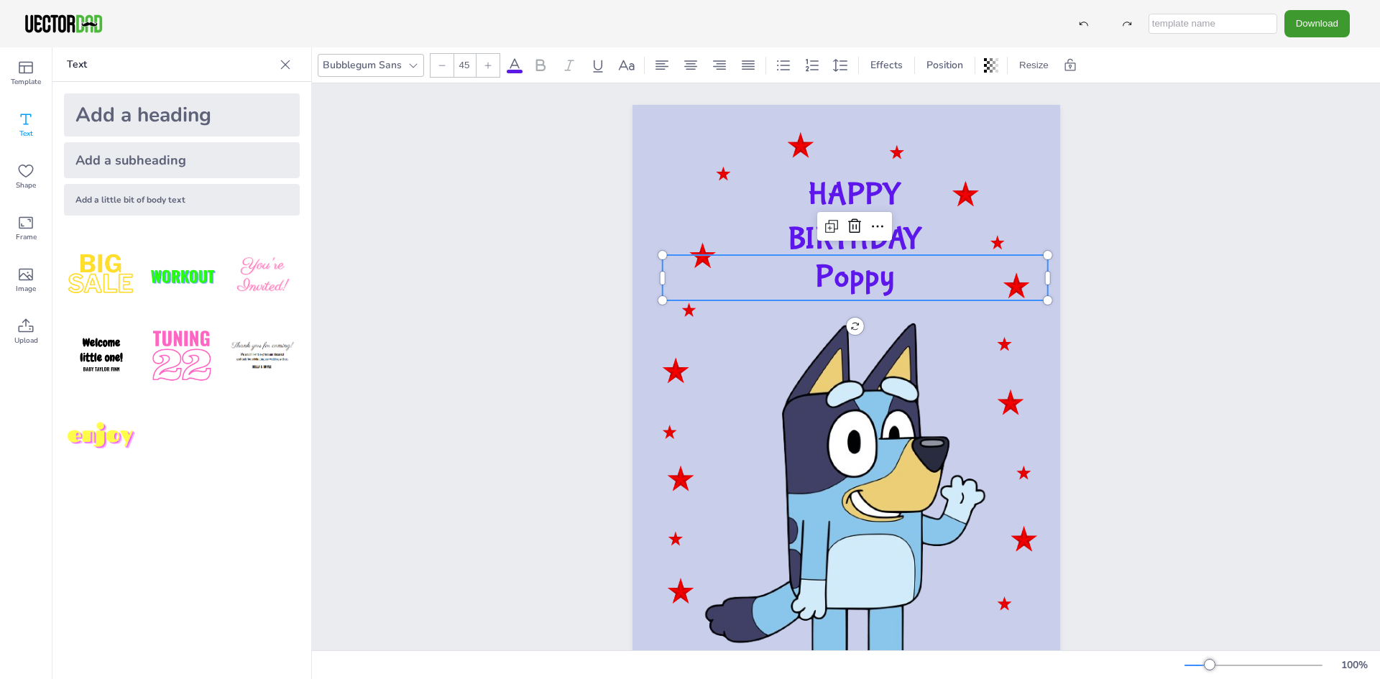
click at [869, 277] on span "Poppy" at bounding box center [855, 277] width 80 height 37
click at [486, 67] on icon at bounding box center [488, 65] width 9 height 9
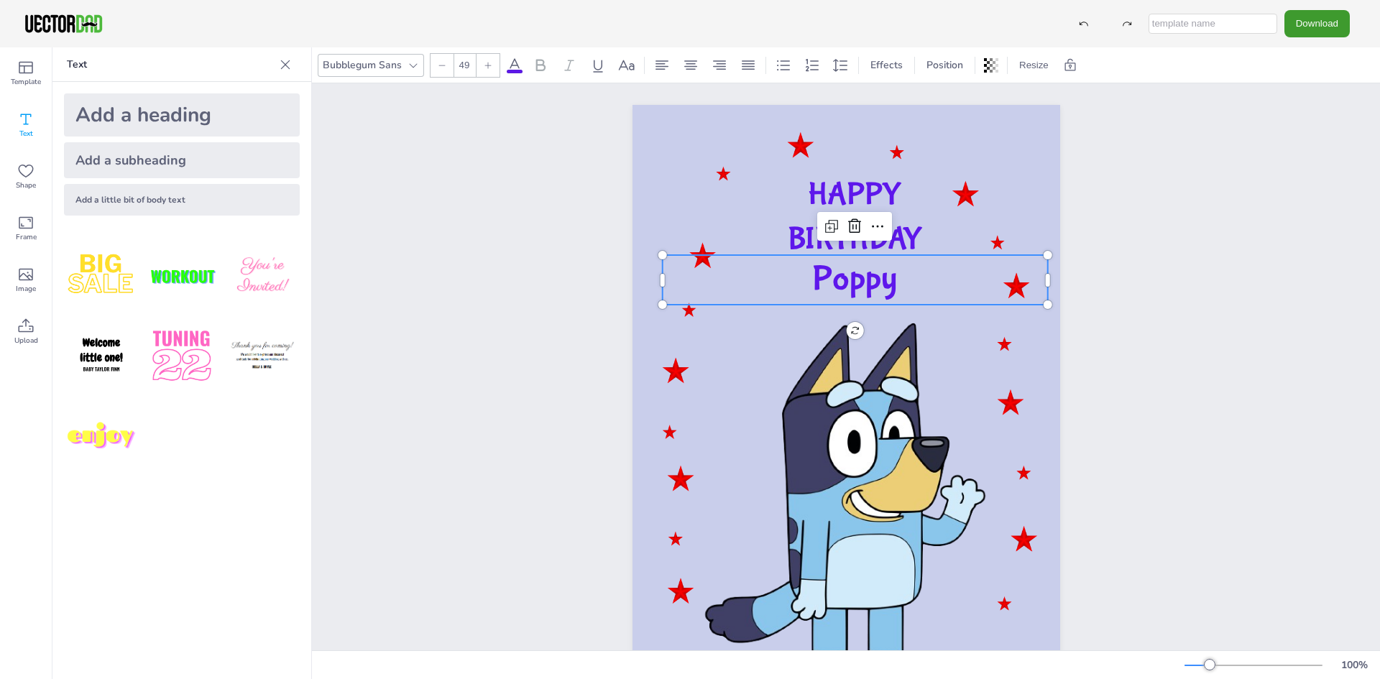
click at [486, 67] on icon at bounding box center [488, 65] width 9 height 9
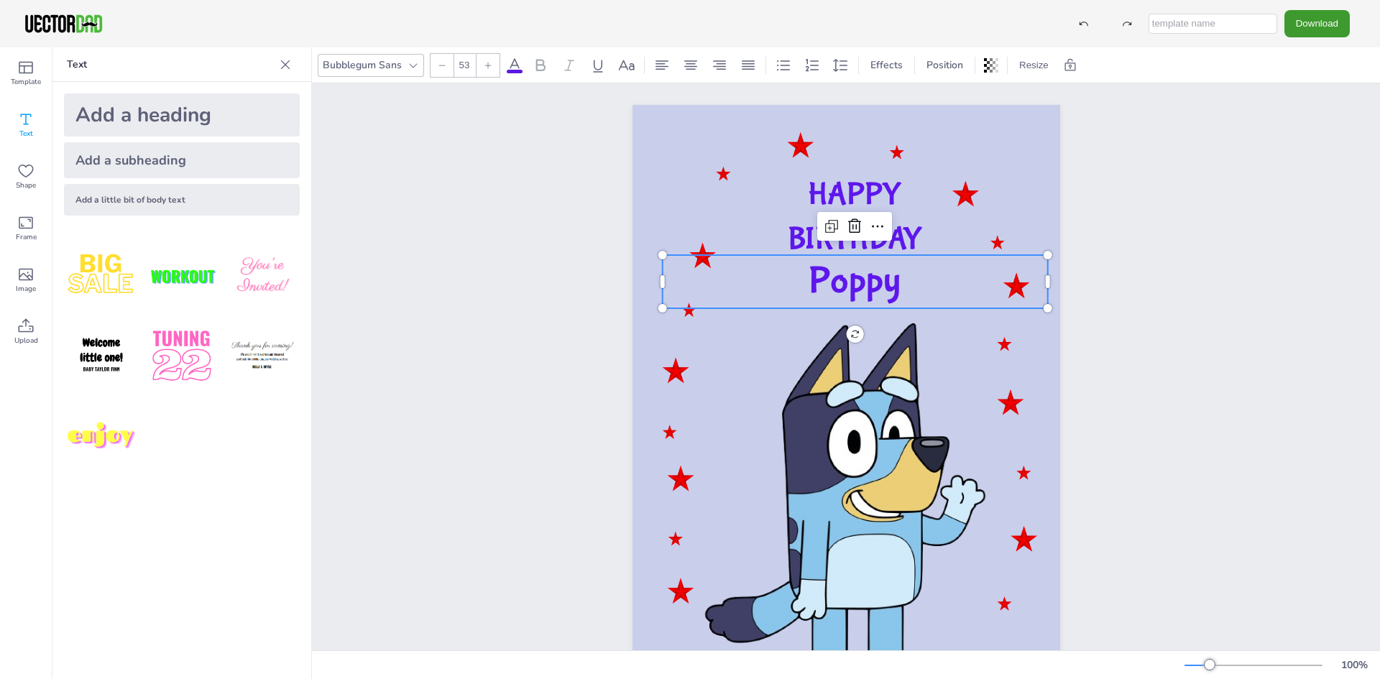
type input "54"
click at [1175, 194] on div "HAPPY BIRTHDAY Poppy" at bounding box center [846, 407] width 1068 height 648
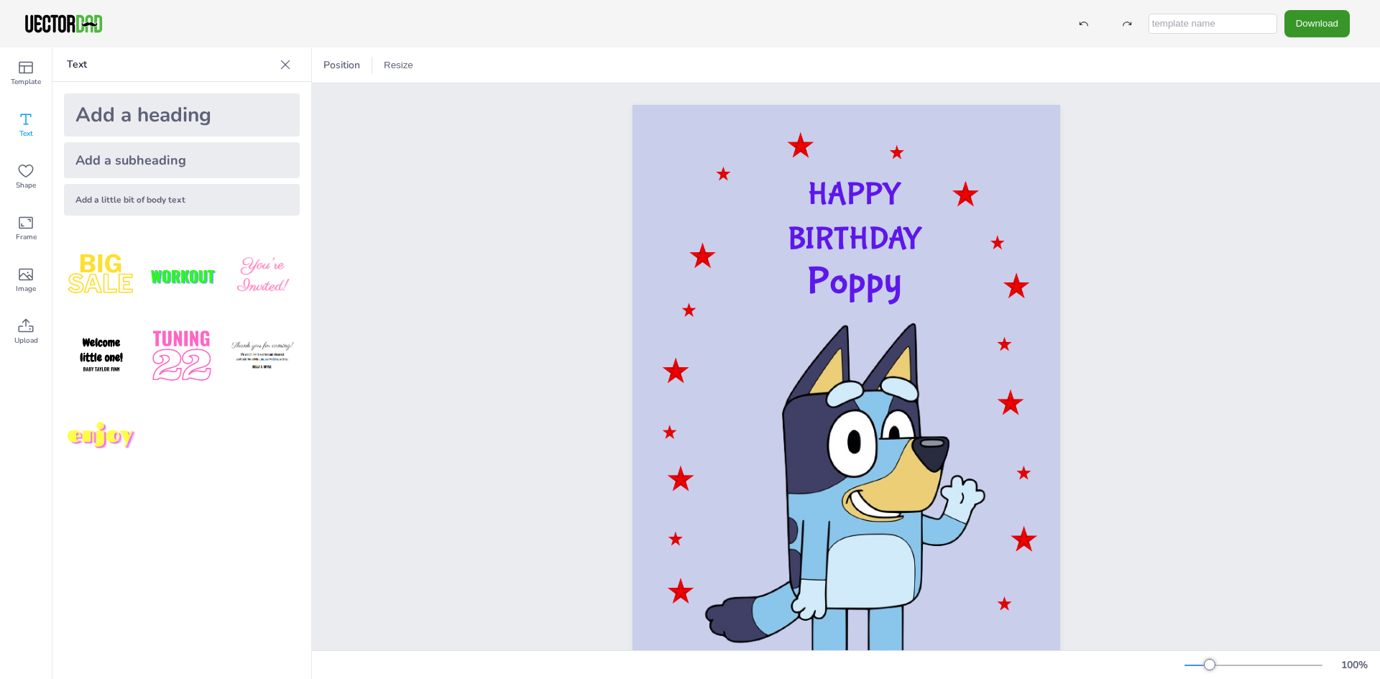
click at [1314, 22] on button "Download" at bounding box center [1316, 23] width 65 height 27
click at [1296, 112] on li "JPG" at bounding box center [1321, 116] width 118 height 29
